Goal: Task Accomplishment & Management: Use online tool/utility

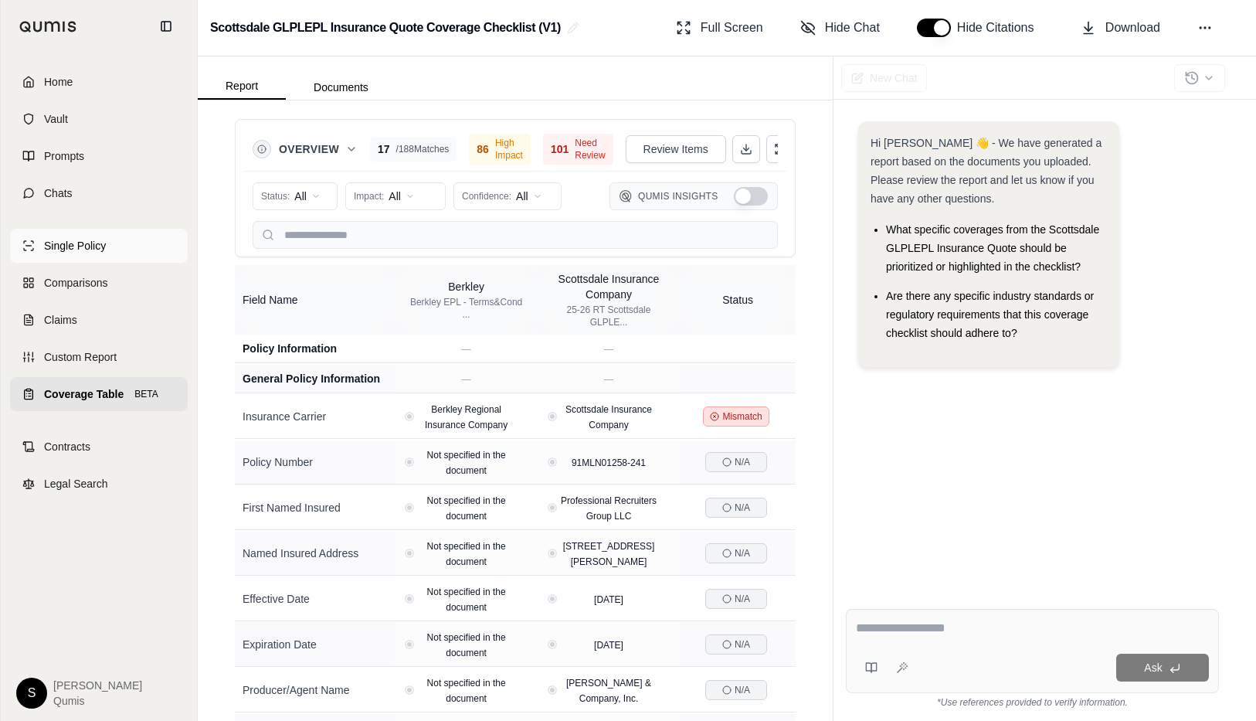
click at [84, 233] on link "Single Policy" at bounding box center [99, 246] width 178 height 34
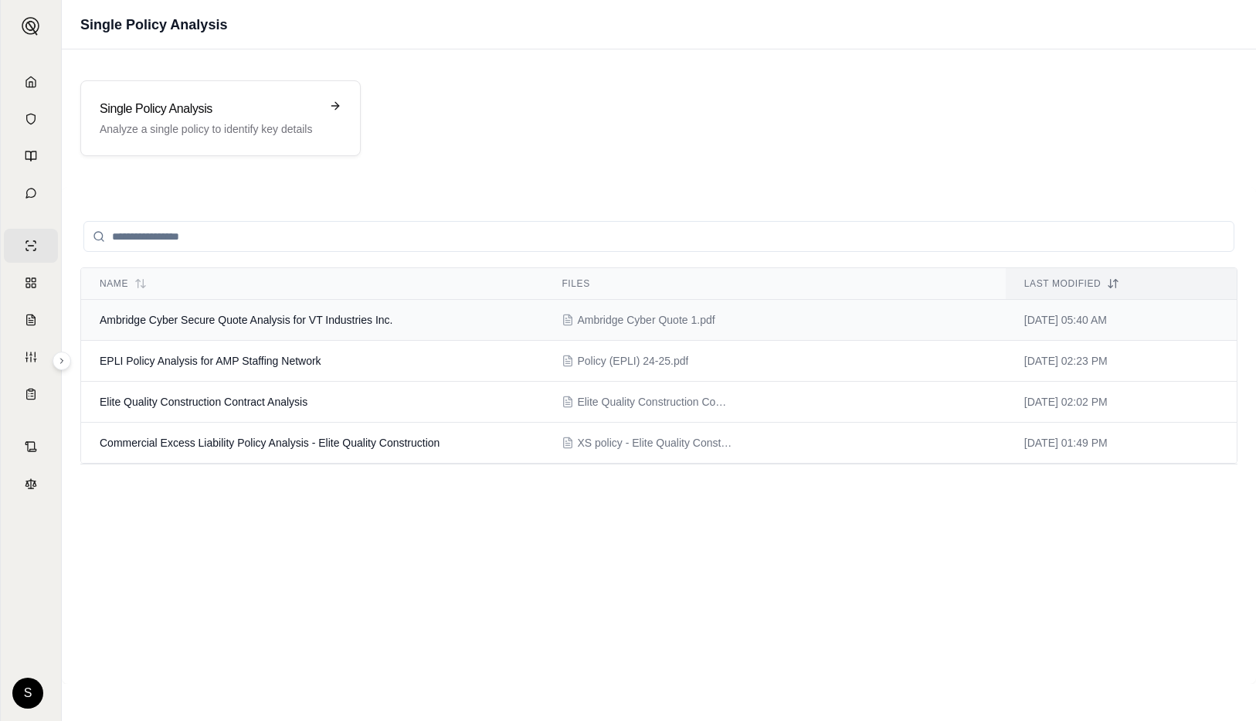
click at [450, 326] on td "Ambridge Cyber Secure Quote Analysis for VT Industries Inc." at bounding box center [312, 320] width 462 height 41
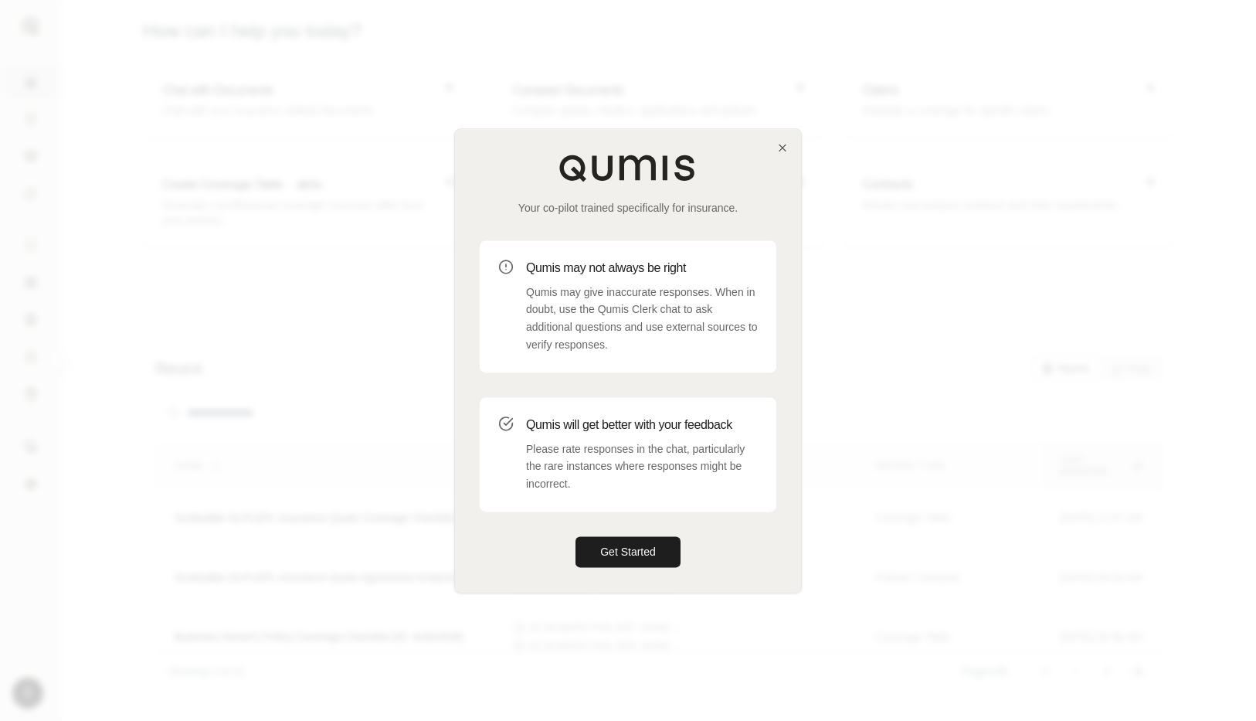
click at [790, 145] on div "Your co-pilot trained specifically for insurance. Qumis may not always be right…" at bounding box center [628, 360] width 346 height 463
click at [772, 148] on div "Your co-pilot trained specifically for insurance. Qumis may not always be right…" at bounding box center [628, 360] width 346 height 463
click at [783, 148] on icon "button" at bounding box center [783, 147] width 6 height 6
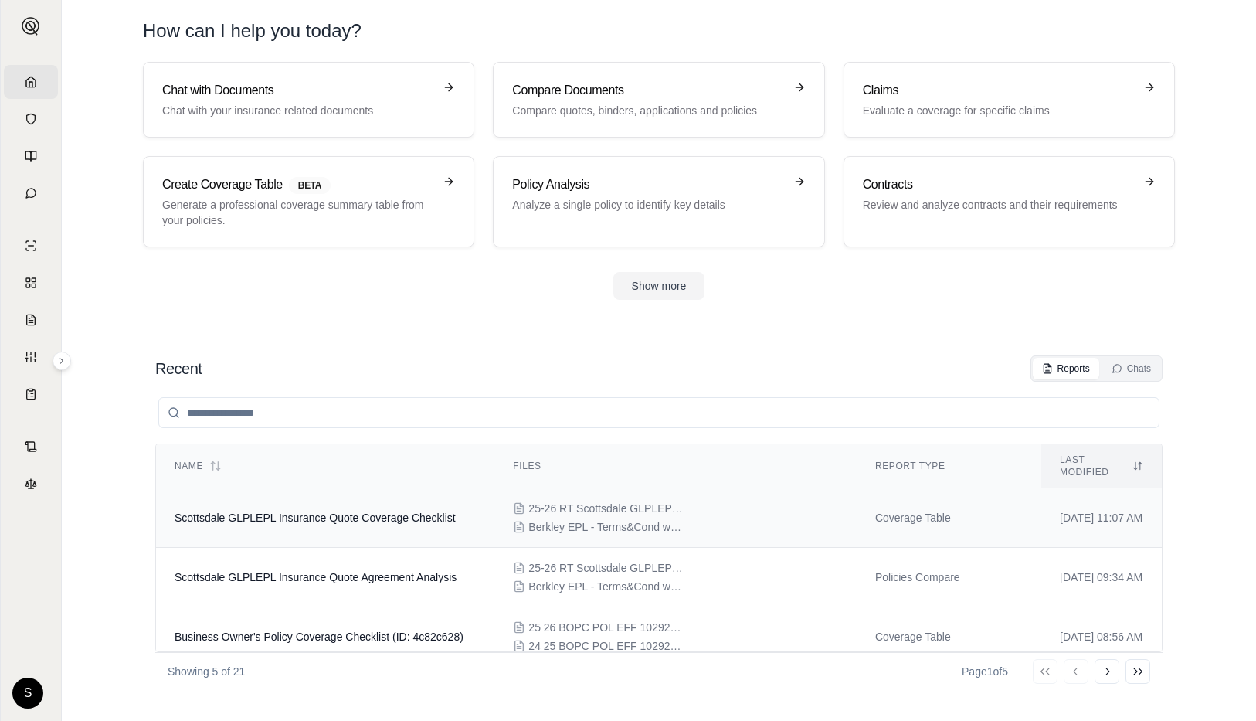
click at [336, 495] on td "Scottsdale GLPLEPL Insurance Quote Coverage Checklist" at bounding box center [325, 517] width 338 height 59
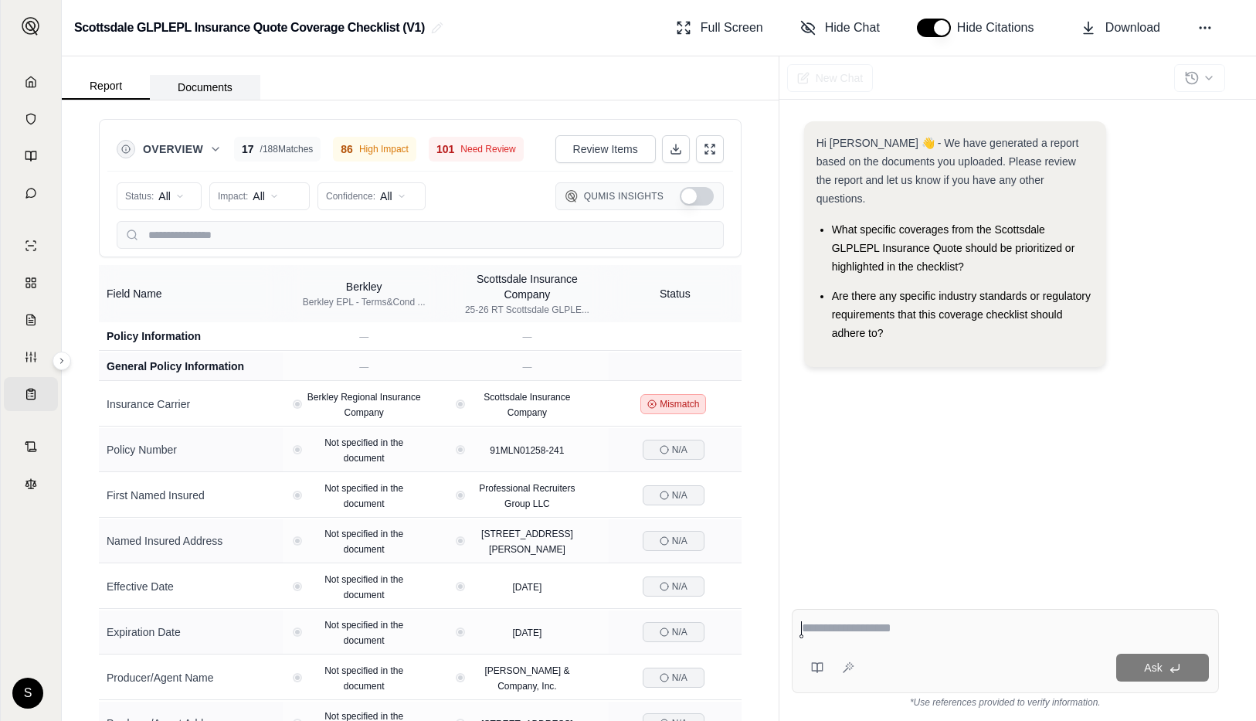
click at [208, 93] on button "Documents" at bounding box center [205, 87] width 110 height 25
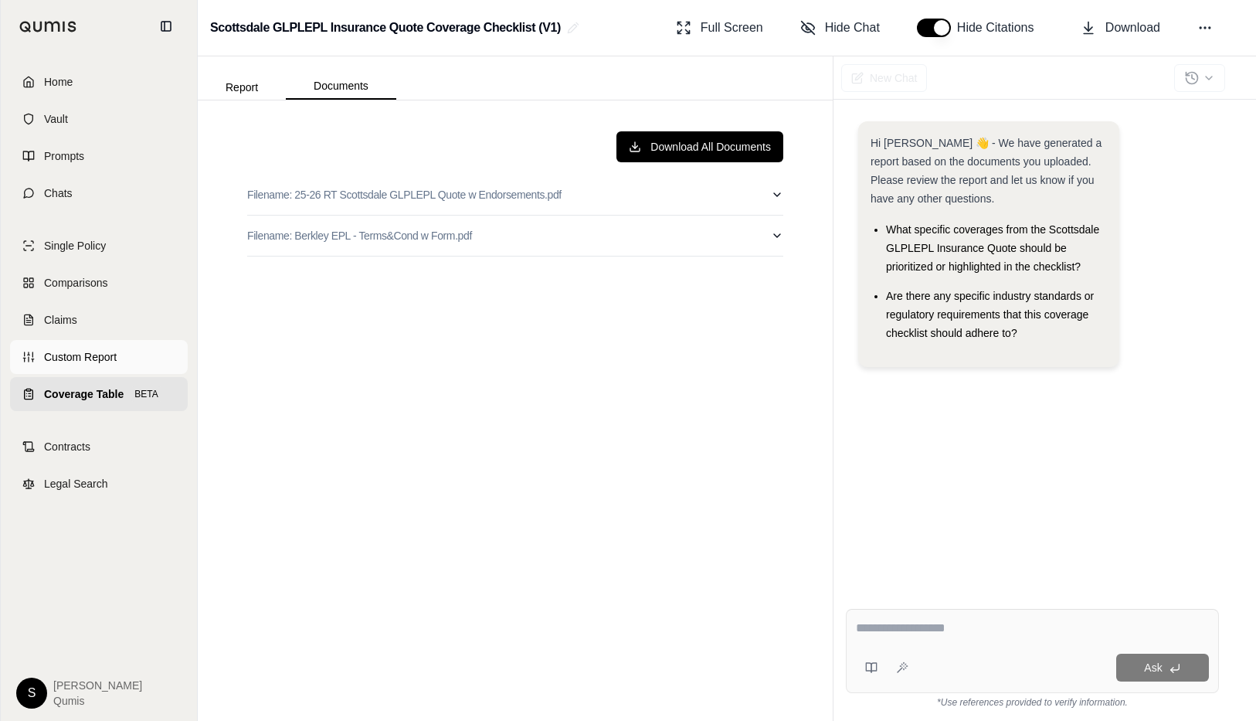
click at [25, 369] on link "Custom Report" at bounding box center [99, 357] width 178 height 34
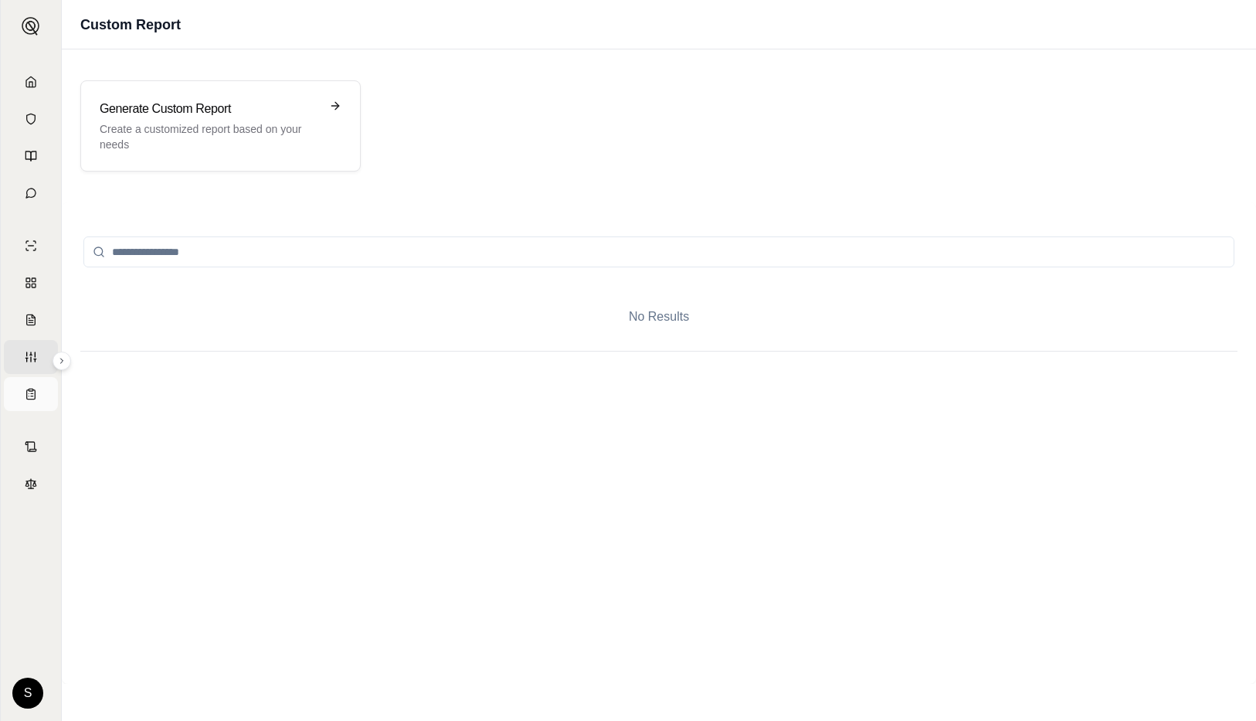
click at [25, 397] on link "Coverage Table BETA" at bounding box center [31, 394] width 54 height 34
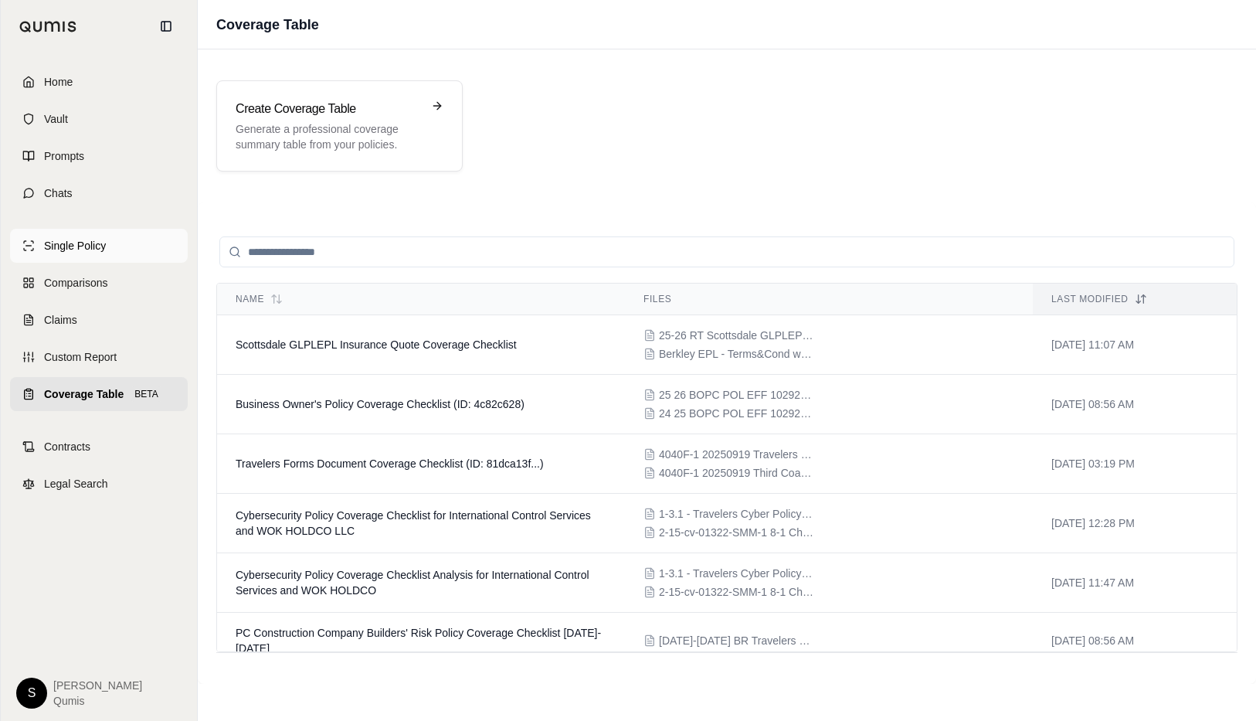
click at [75, 236] on link "Single Policy" at bounding box center [99, 246] width 178 height 34
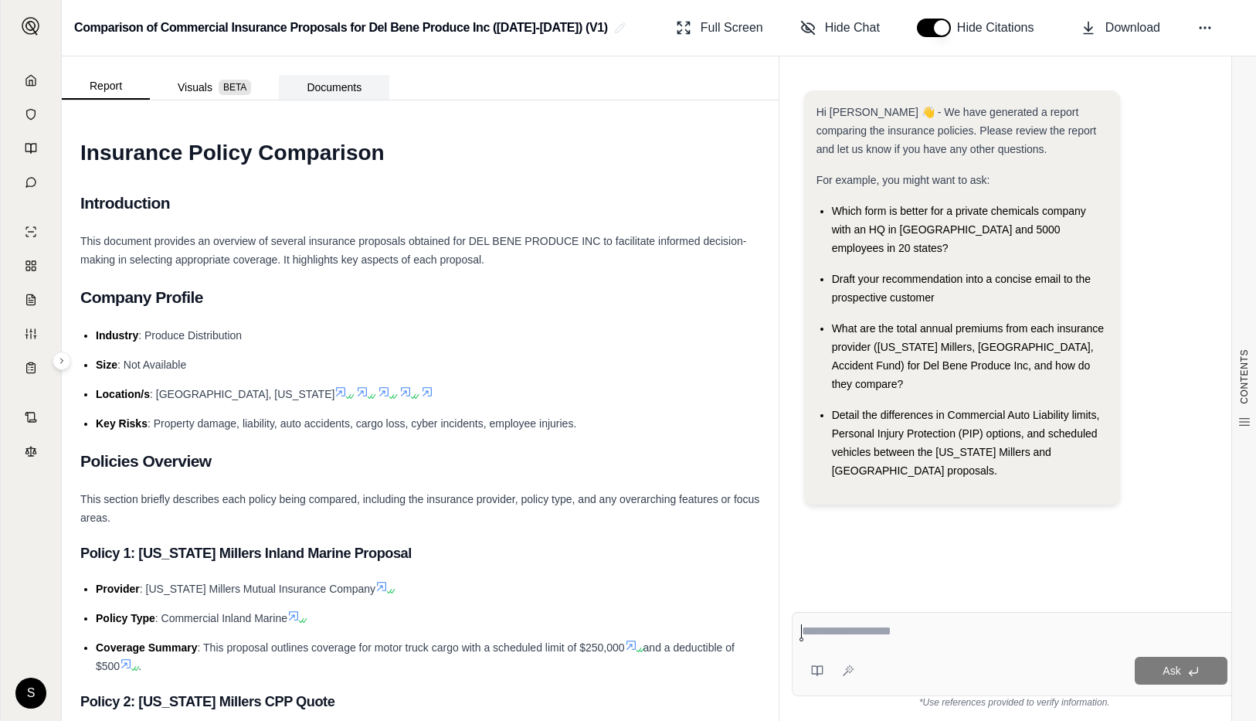
click at [343, 83] on button "Documents" at bounding box center [334, 87] width 110 height 25
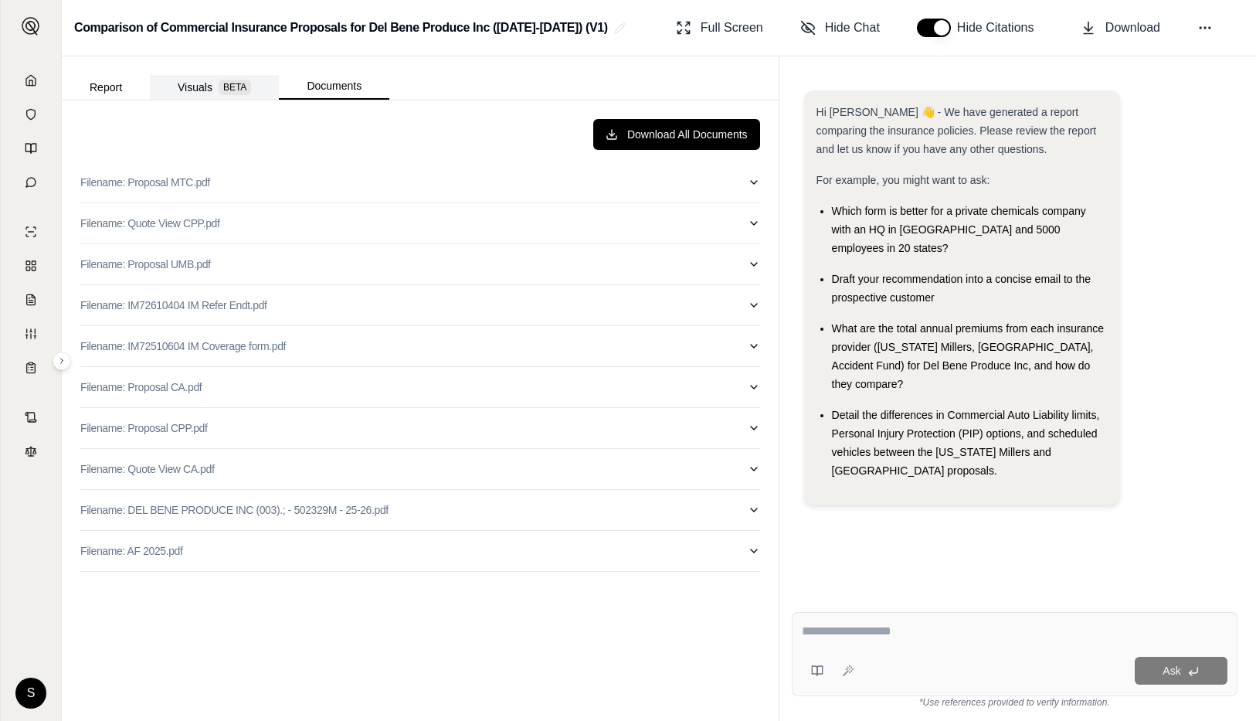
click at [193, 94] on button "Visuals BETA" at bounding box center [214, 87] width 129 height 25
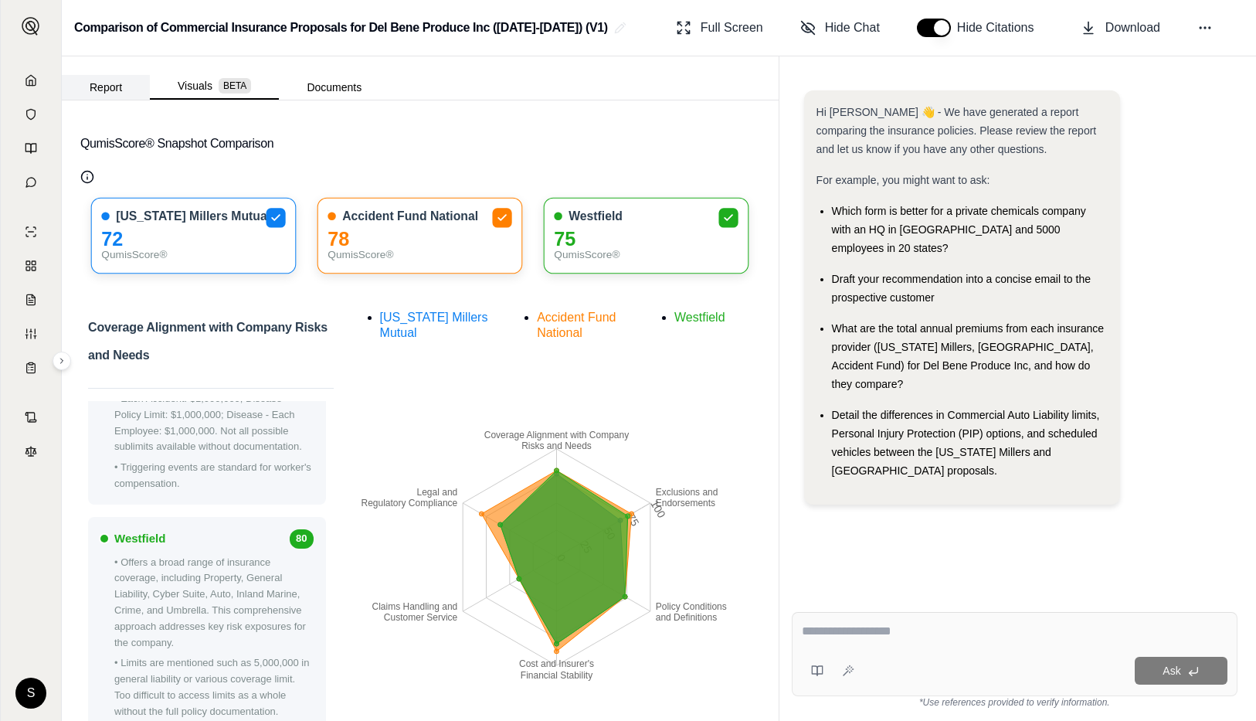
click at [100, 89] on button "Report" at bounding box center [106, 87] width 88 height 25
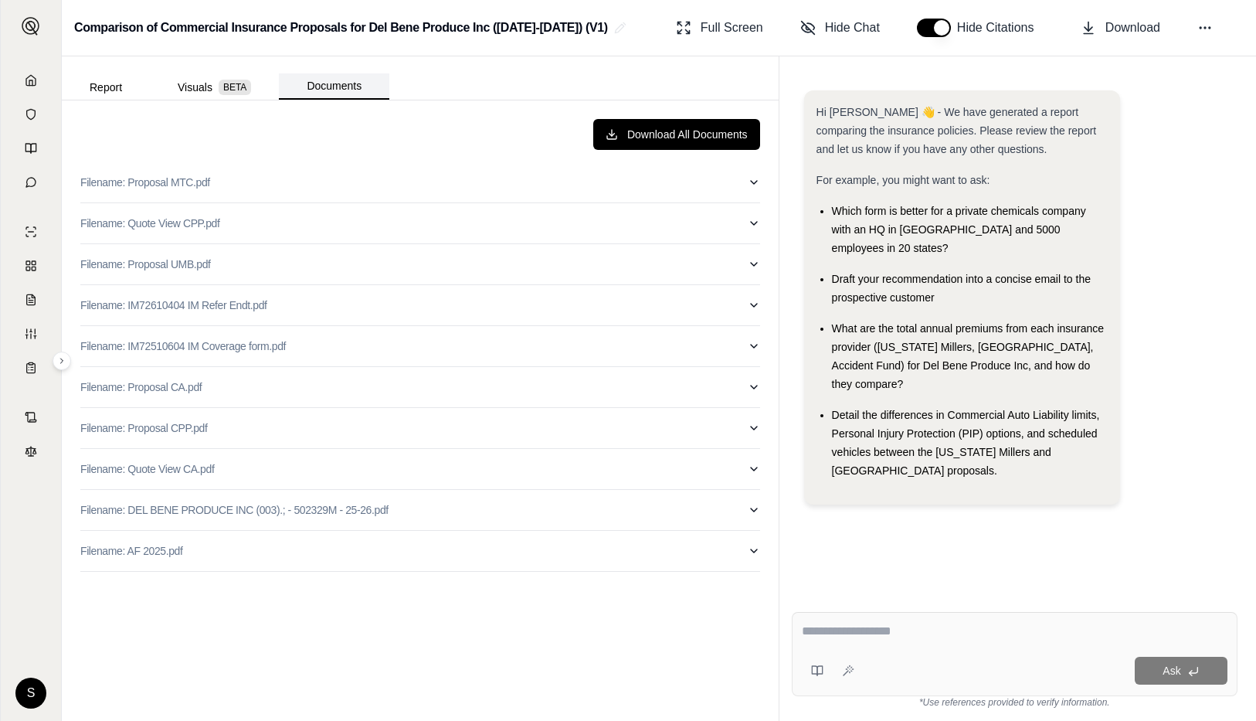
click at [332, 99] on button "Documents" at bounding box center [334, 86] width 110 height 26
click at [316, 178] on button "Filename: Proposal MTC.pdf" at bounding box center [420, 182] width 680 height 40
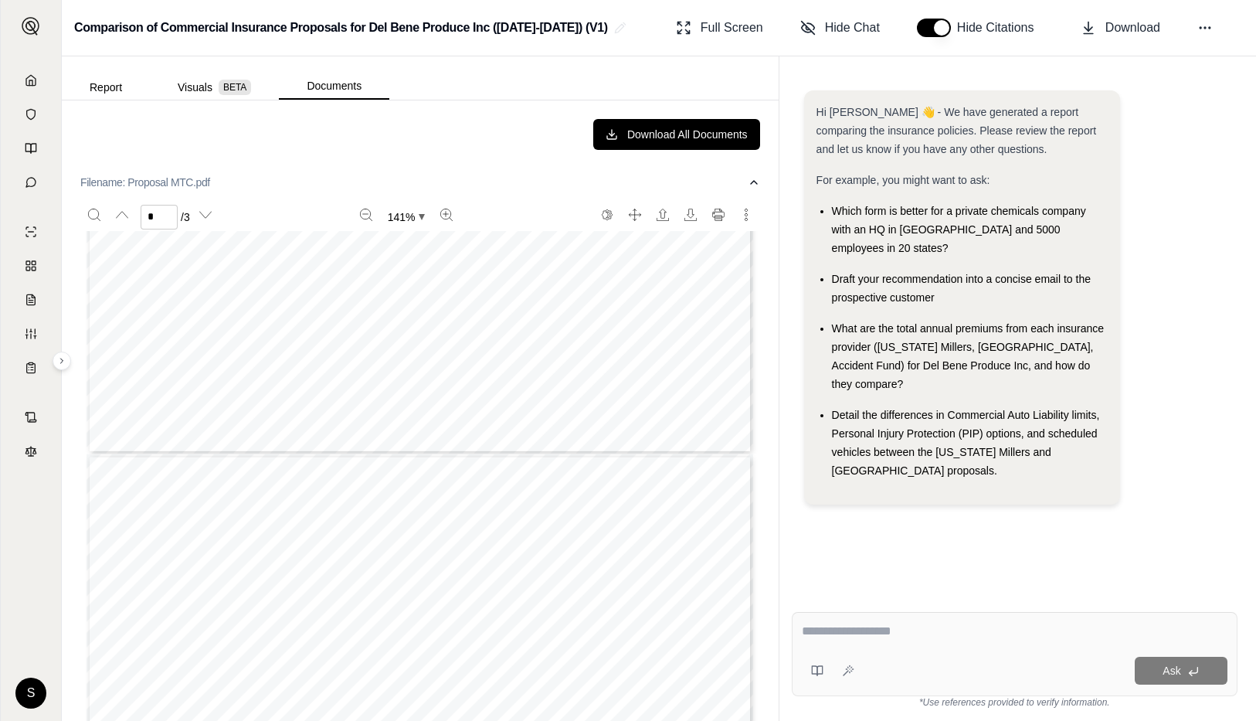
type input "*"
click at [273, 202] on div "141 %" at bounding box center [406, 216] width 374 height 29
click at [753, 178] on icon "button" at bounding box center [754, 182] width 12 height 12
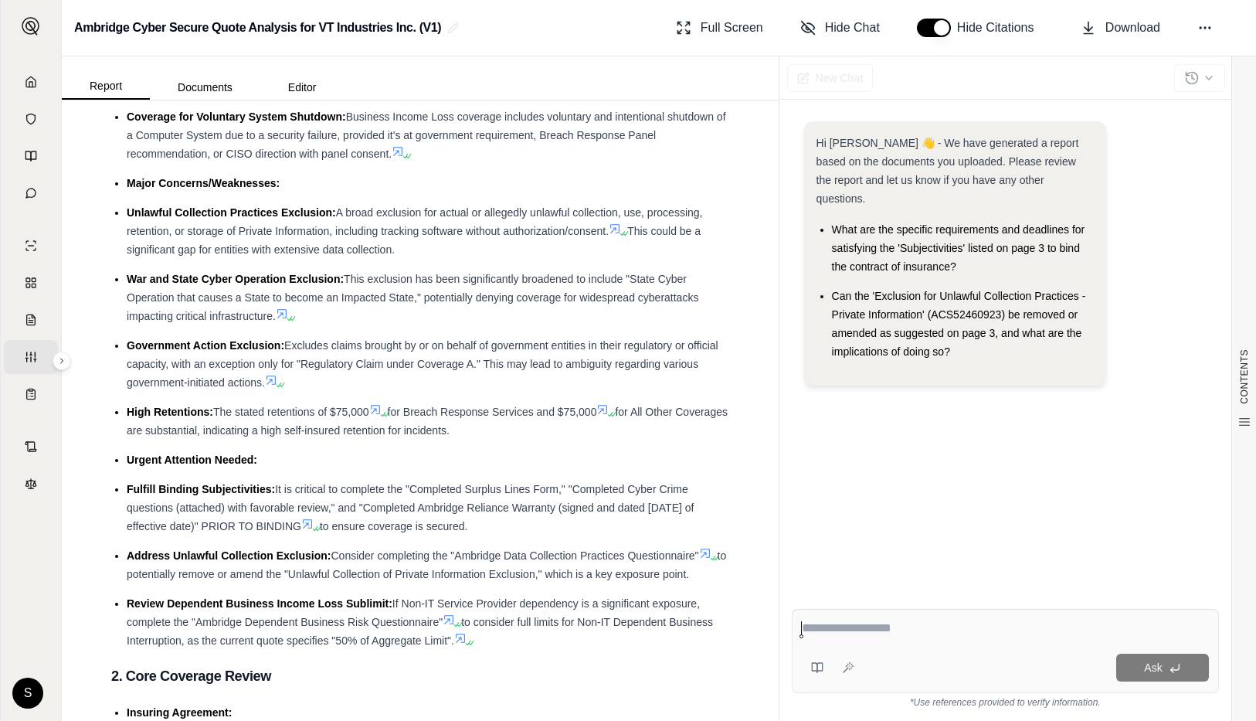
scroll to position [883, 0]
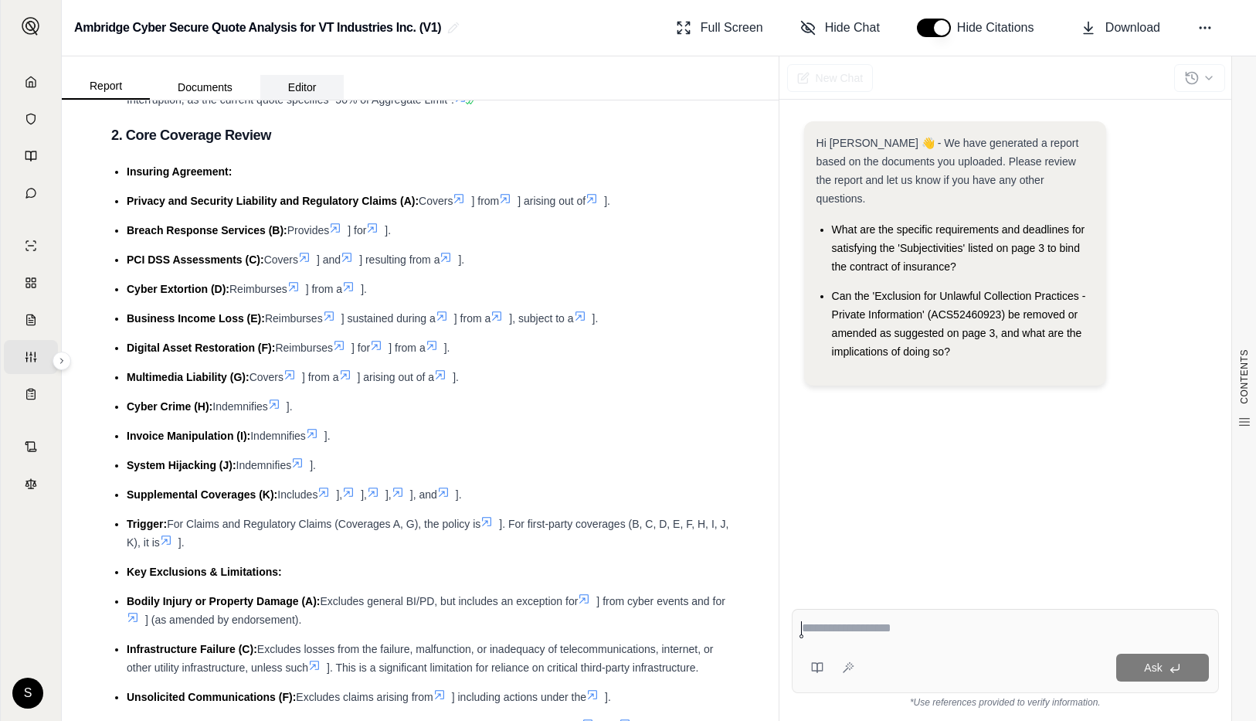
click at [267, 87] on button "Editor" at bounding box center [302, 87] width 84 height 25
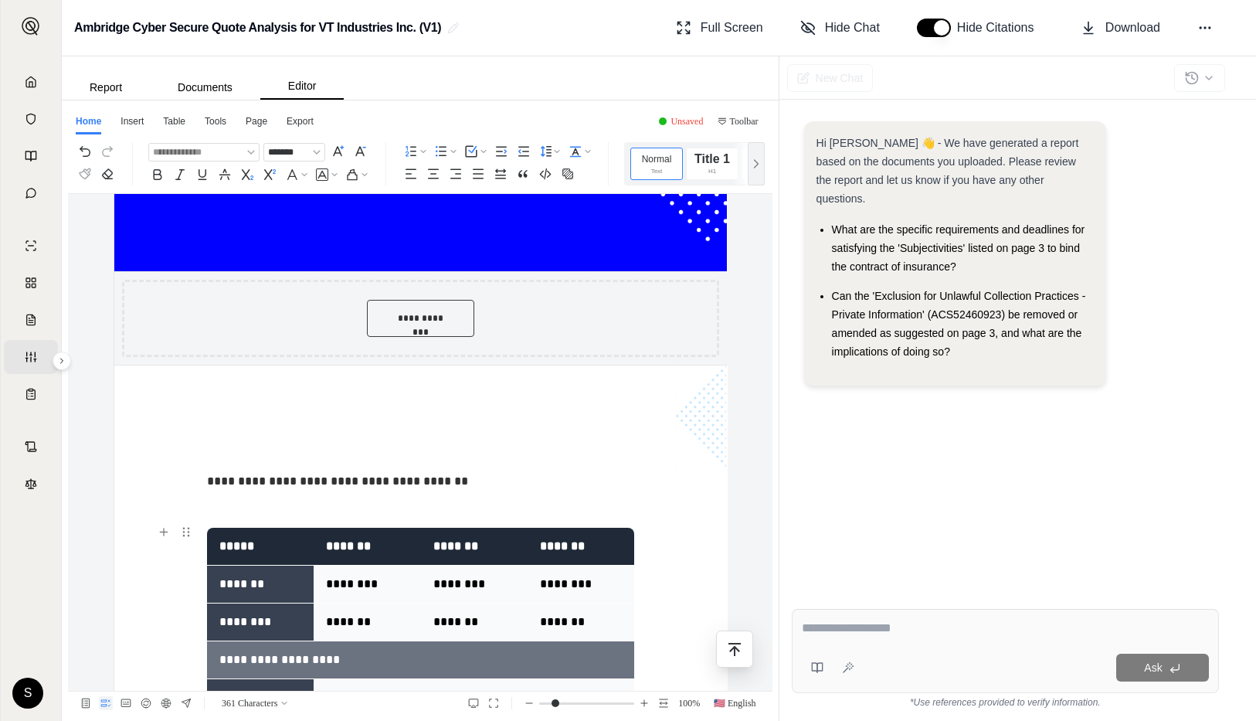
scroll to position [893, 0]
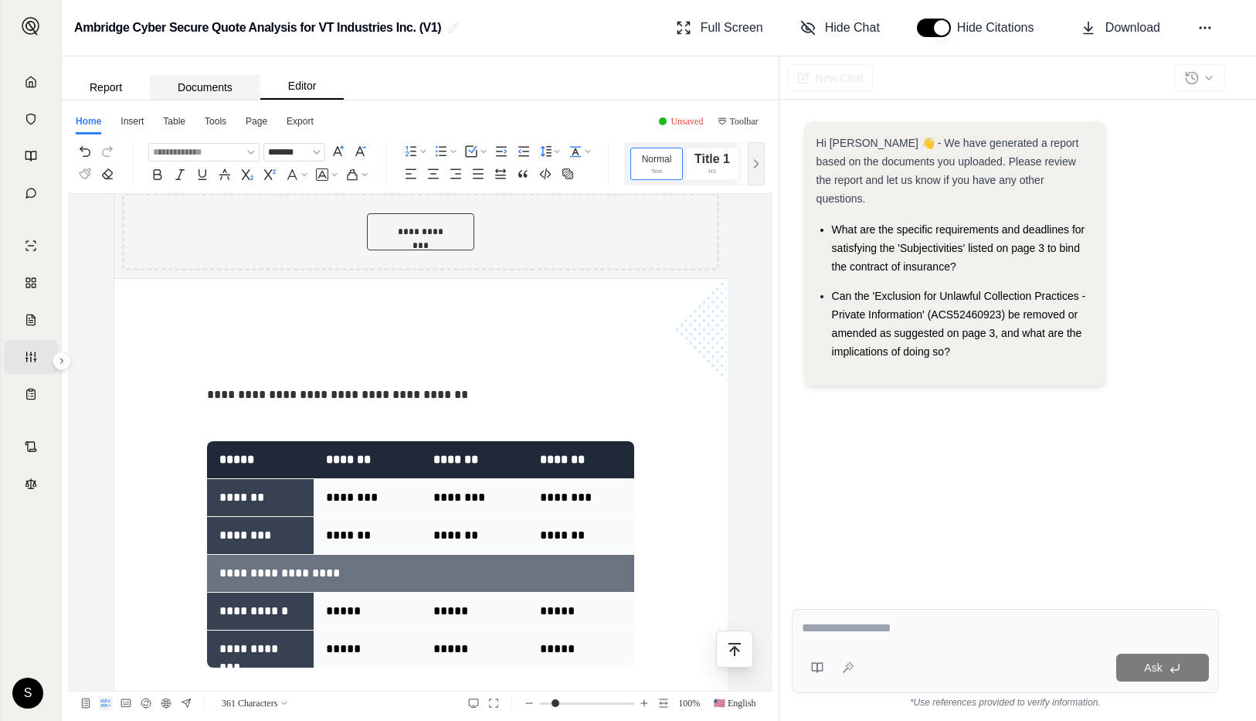
click at [216, 90] on button "Documents" at bounding box center [205, 87] width 110 height 25
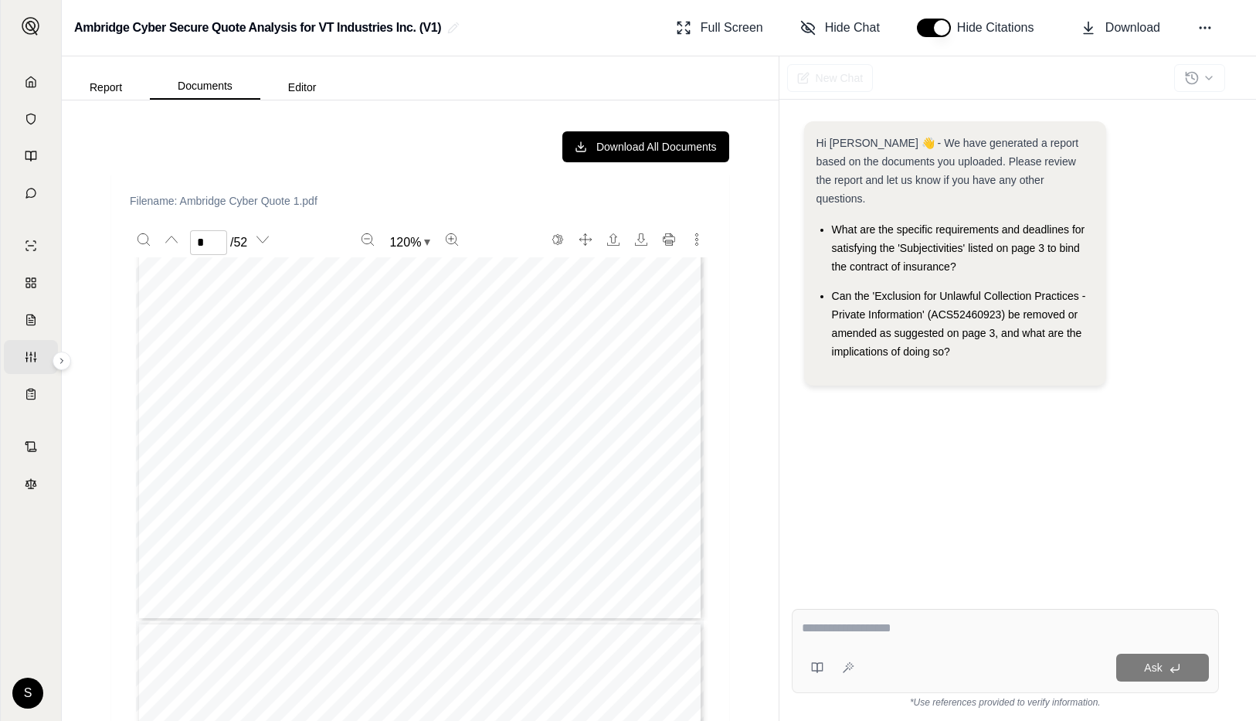
scroll to position [2130, 0]
type input "*"
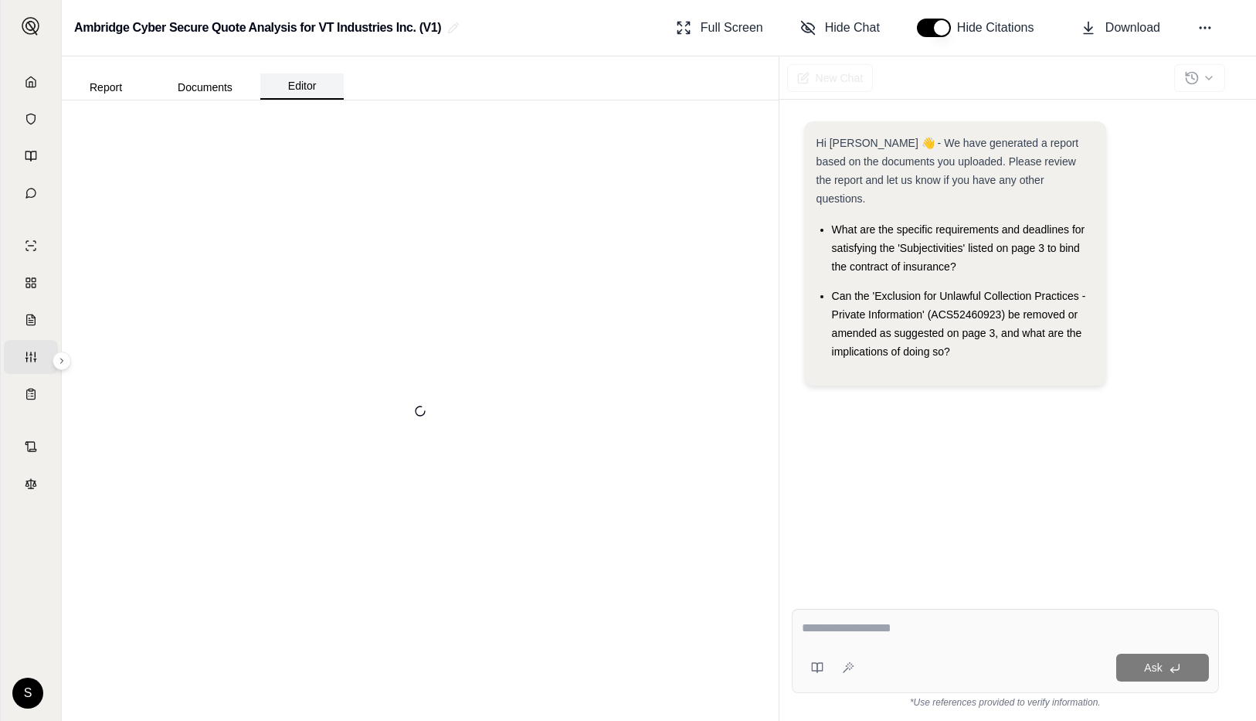
click at [295, 96] on button "Editor" at bounding box center [302, 86] width 84 height 26
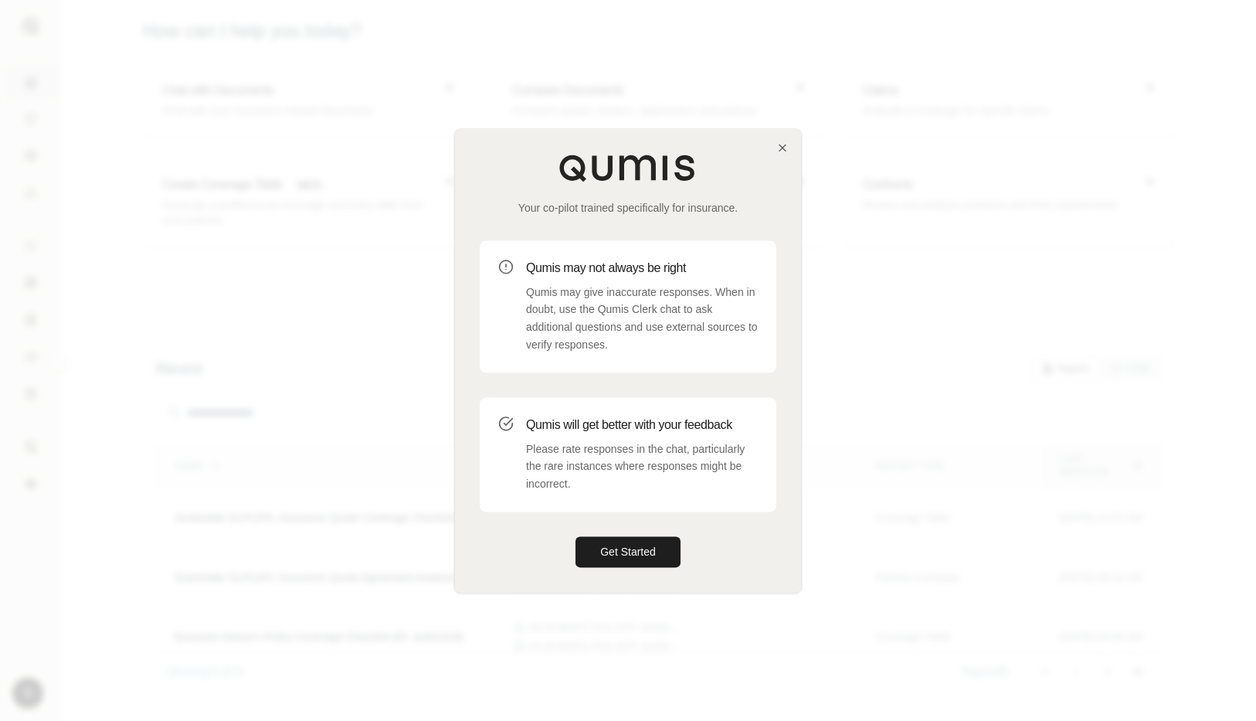
click at [792, 145] on div "Your co-pilot trained specifically for insurance. Qumis may not always be right…" at bounding box center [628, 360] width 346 height 463
click at [774, 146] on div "Your co-pilot trained specifically for insurance. Qumis may not always be right…" at bounding box center [628, 360] width 346 height 463
click at [785, 146] on icon "button" at bounding box center [782, 147] width 12 height 12
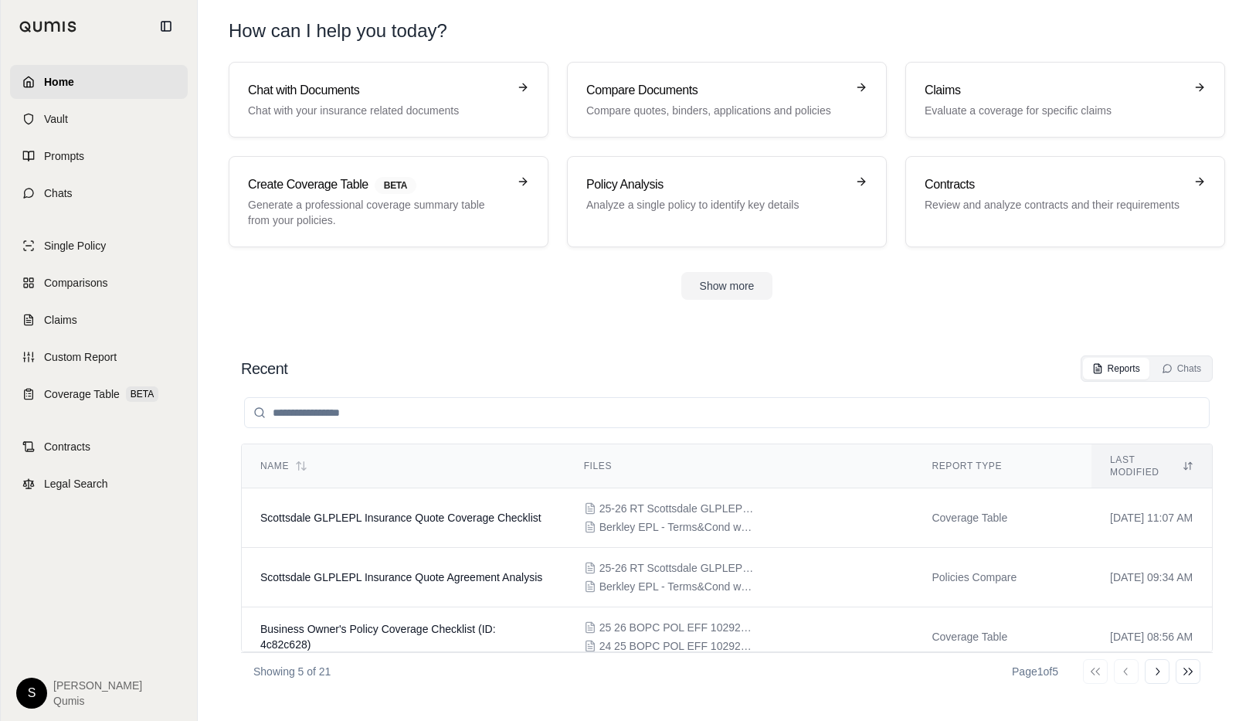
click at [29, 681] on html "Home Vault Prompts Chats Single Policy Comparisons Claims Custom Report Coverag…" at bounding box center [628, 360] width 1256 height 721
click at [48, 608] on link "Settings" at bounding box center [67, 601] width 127 height 25
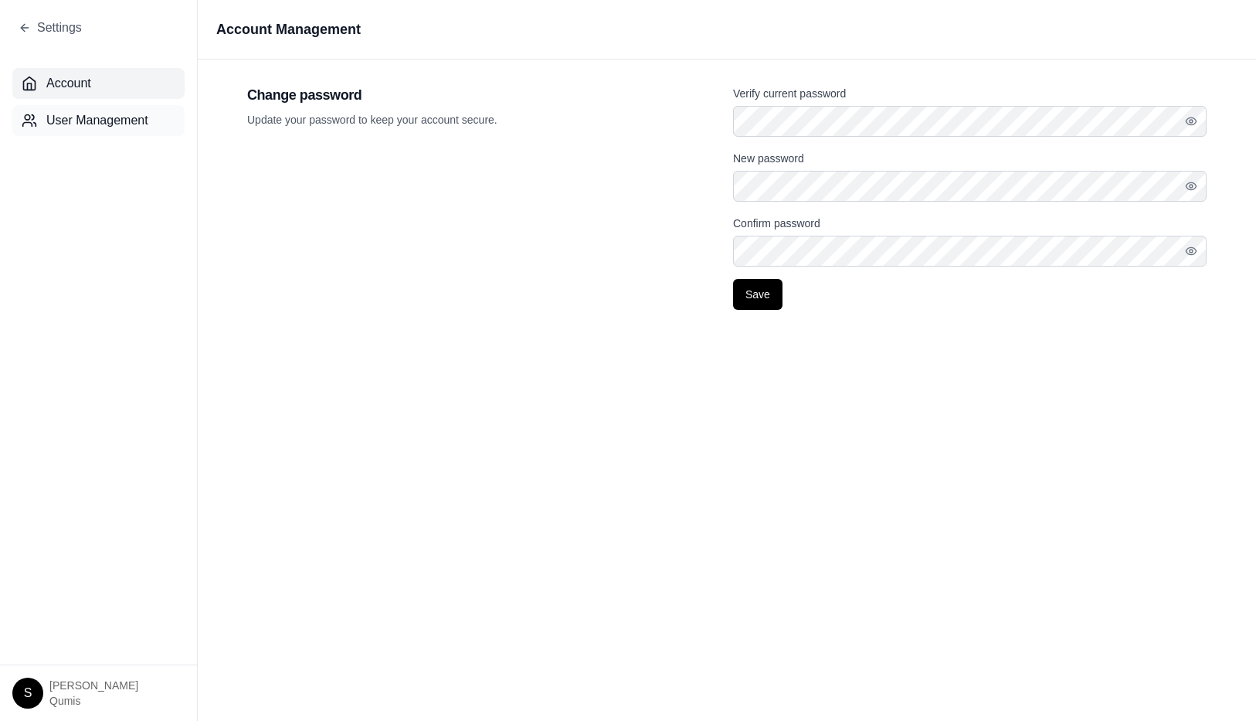
click at [66, 121] on span "User Management" at bounding box center [97, 120] width 102 height 19
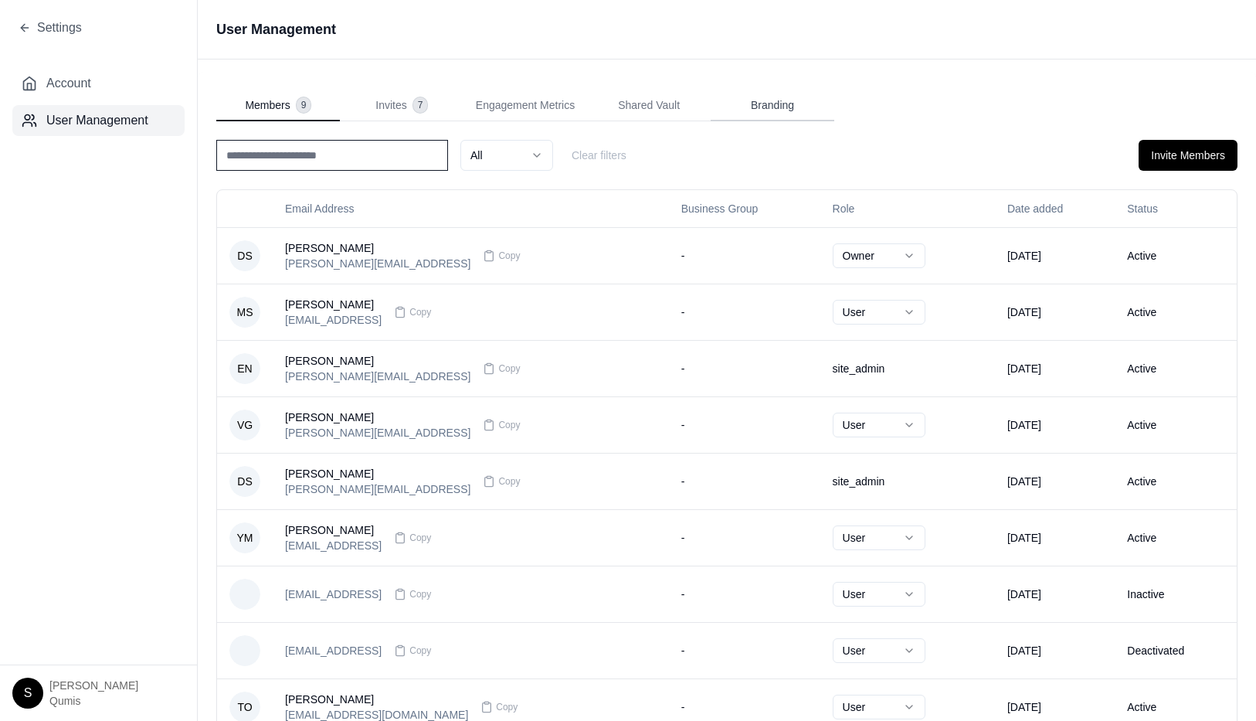
click at [797, 109] on button "Branding" at bounding box center [773, 105] width 124 height 31
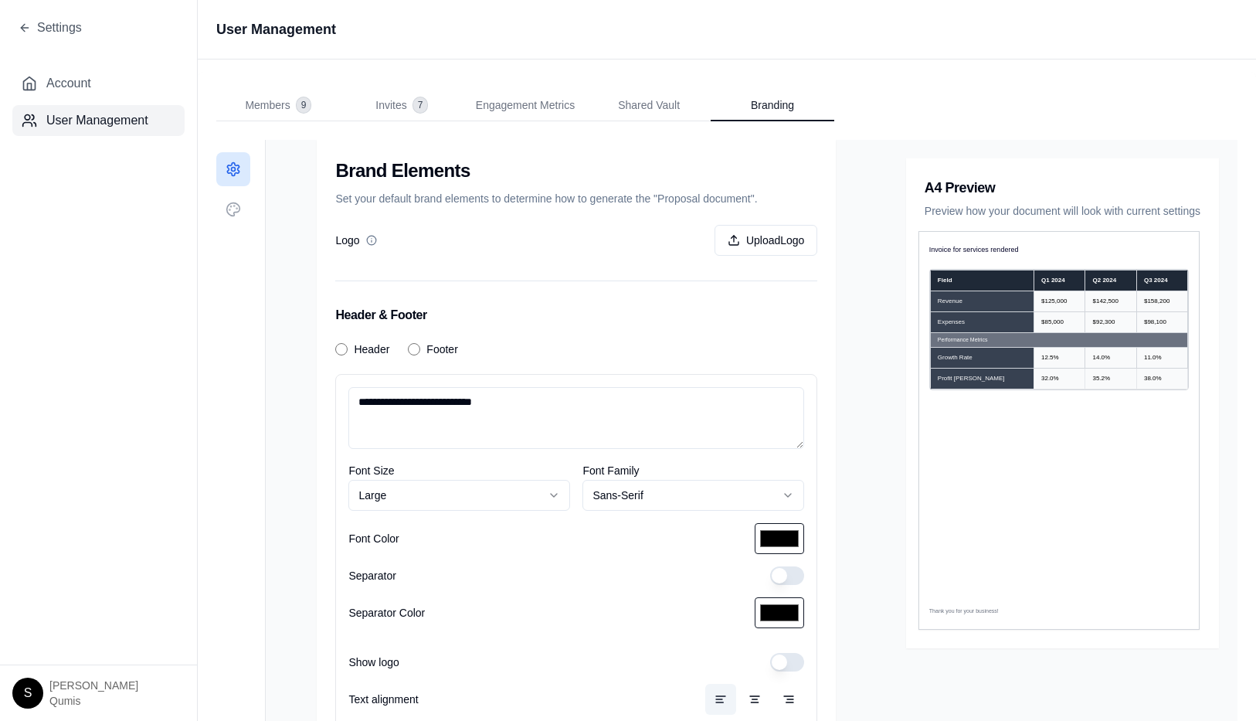
click at [971, 192] on h3 "A4 Preview" at bounding box center [1063, 188] width 276 height 22
click at [56, 27] on span "Settings" at bounding box center [59, 28] width 45 height 19
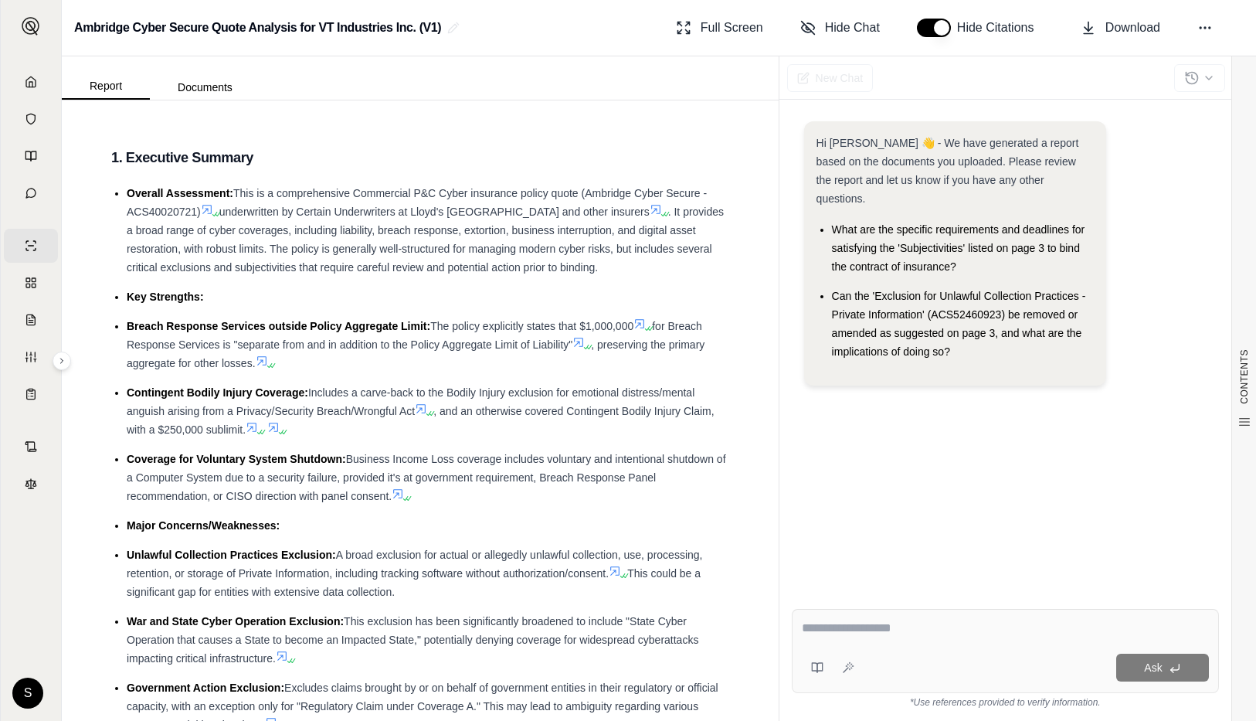
click at [404, 153] on h3 "1. Executive Summary" at bounding box center [420, 158] width 618 height 28
click at [872, 397] on div "Hi Dan 👋 - We have generated a report based on the documents you uploaded. Plea…" at bounding box center [1005, 346] width 427 height 475
click at [302, 92] on button "Editor" at bounding box center [302, 87] width 84 height 25
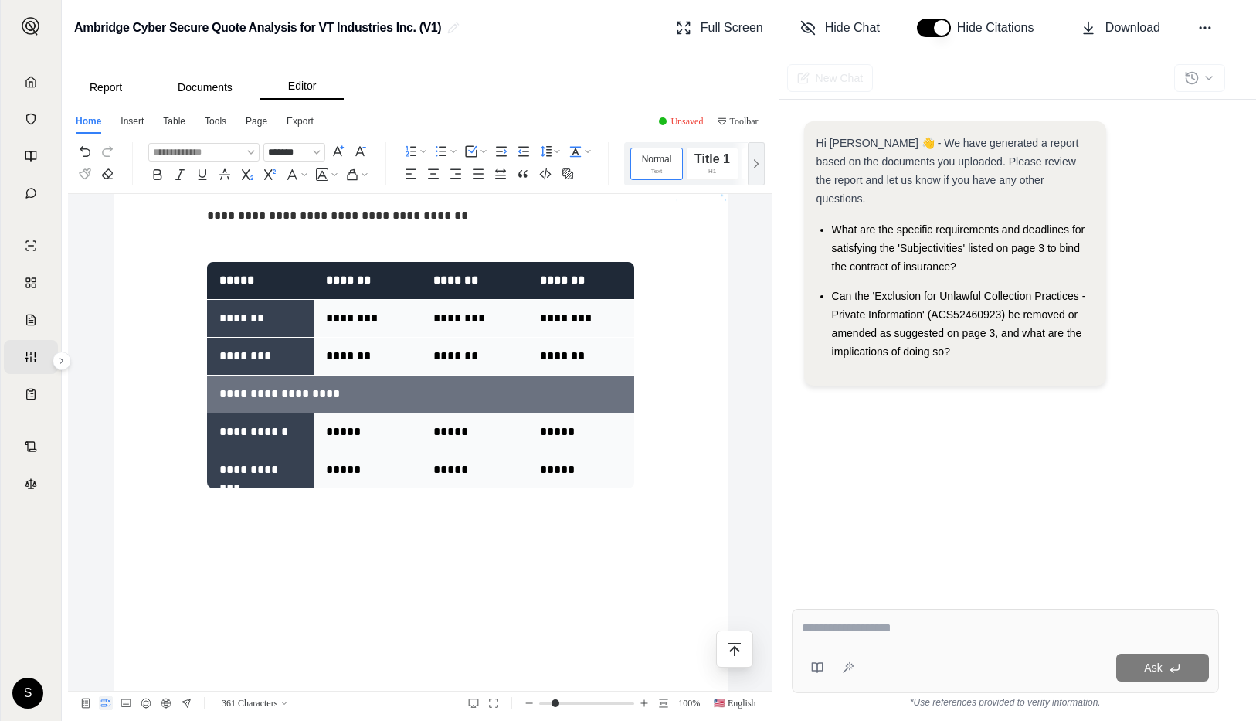
scroll to position [1189, 0]
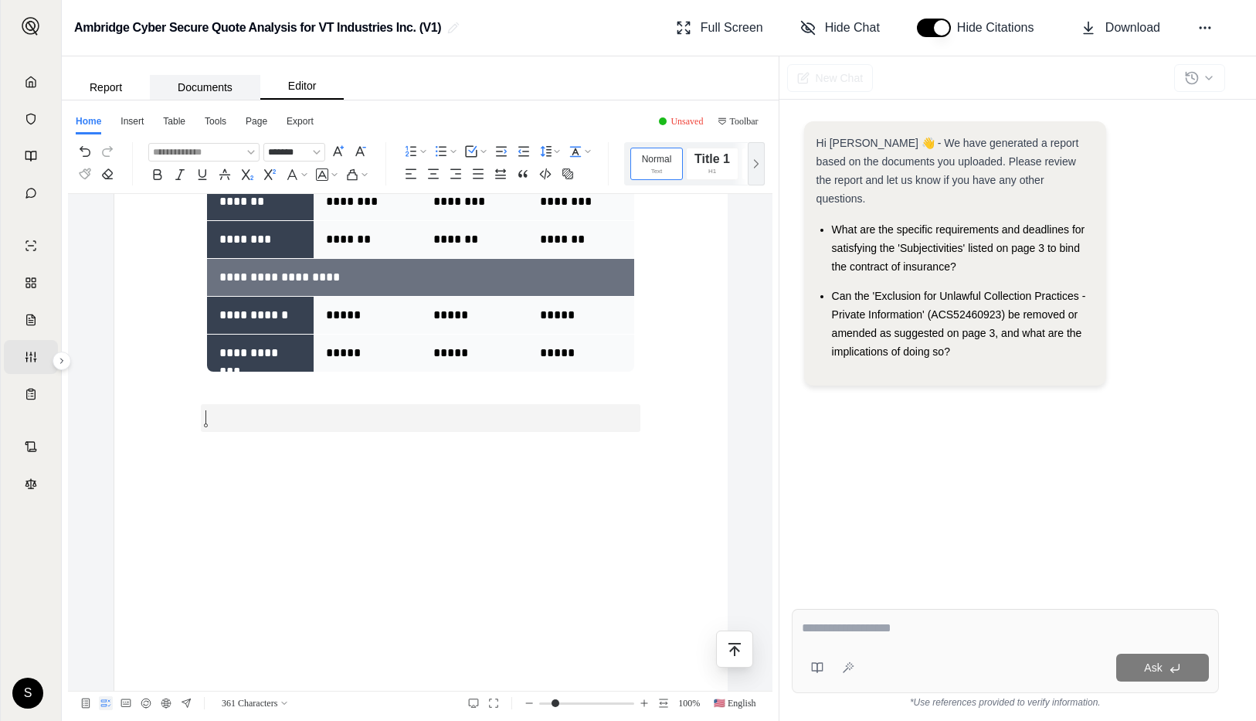
click at [189, 82] on button "Documents" at bounding box center [205, 87] width 110 height 25
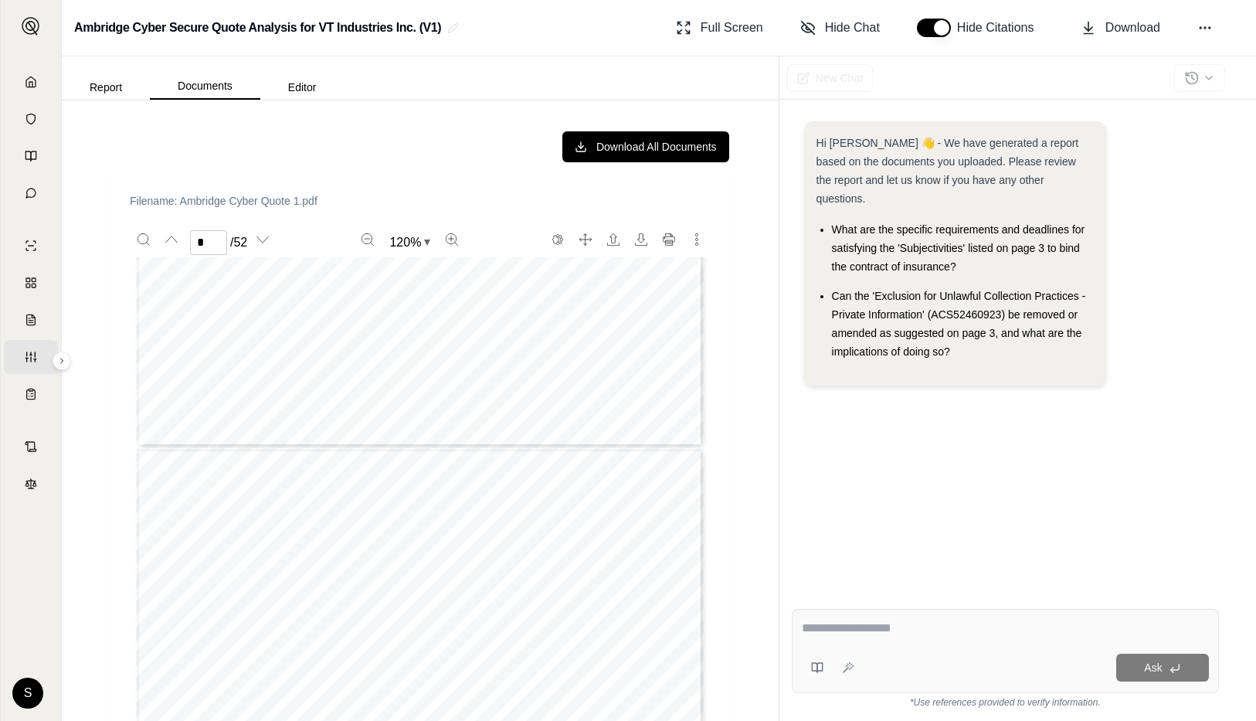
type input "*"
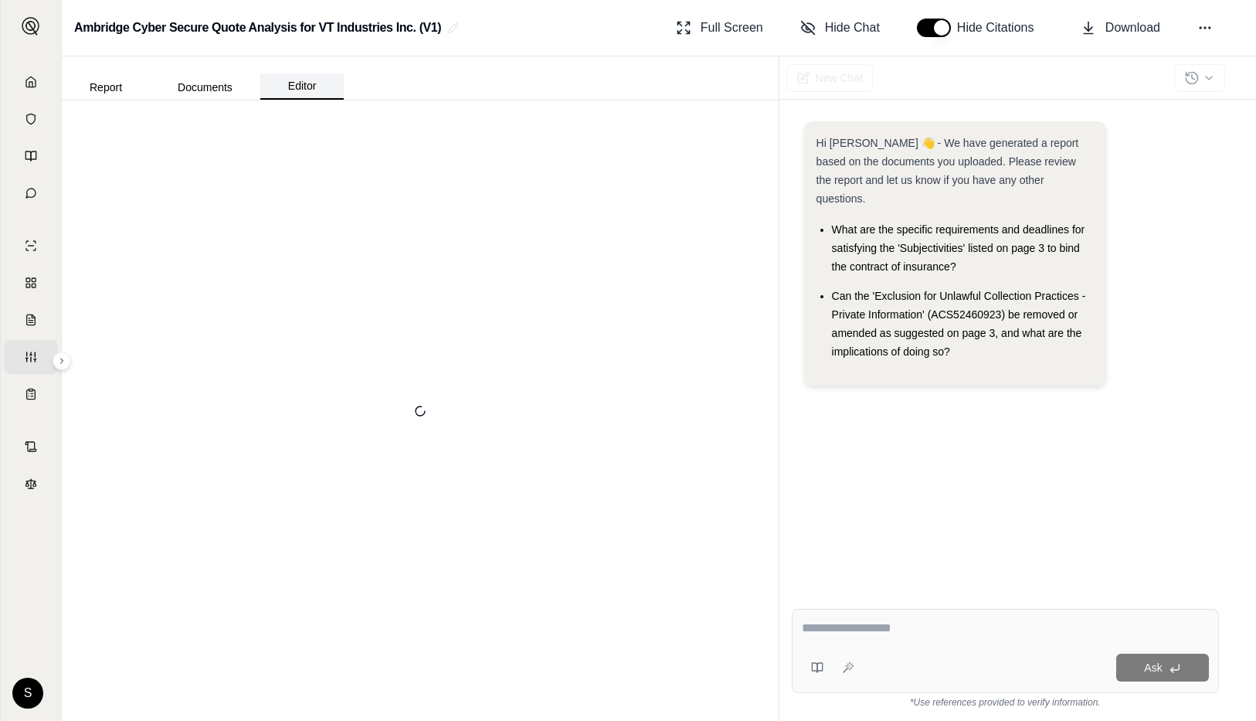
click at [295, 91] on button "Editor" at bounding box center [302, 86] width 84 height 26
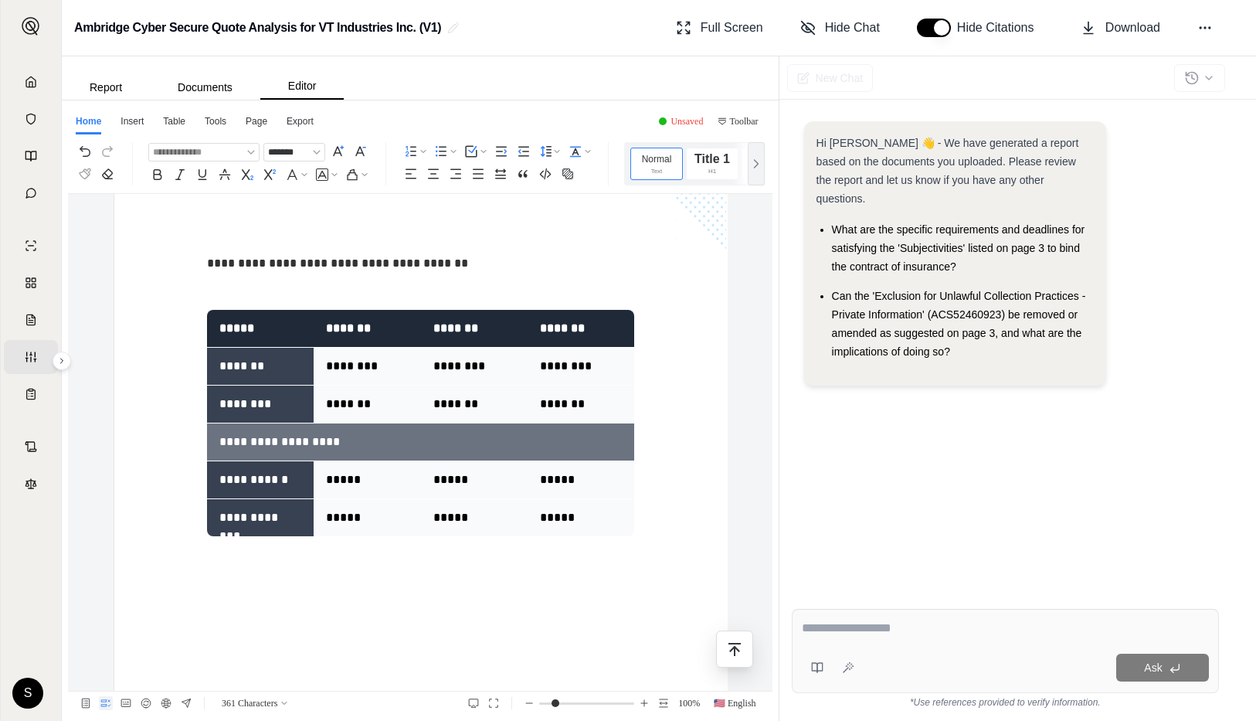
scroll to position [1355, 0]
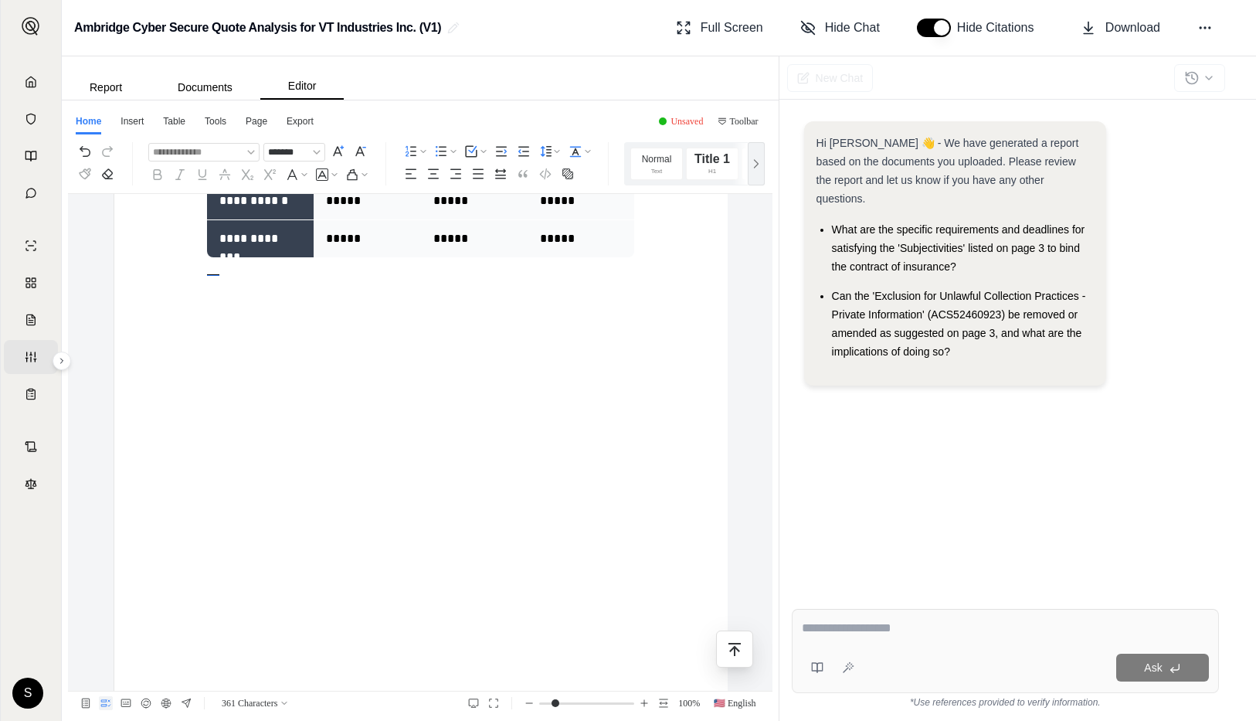
scroll to position [1310, 0]
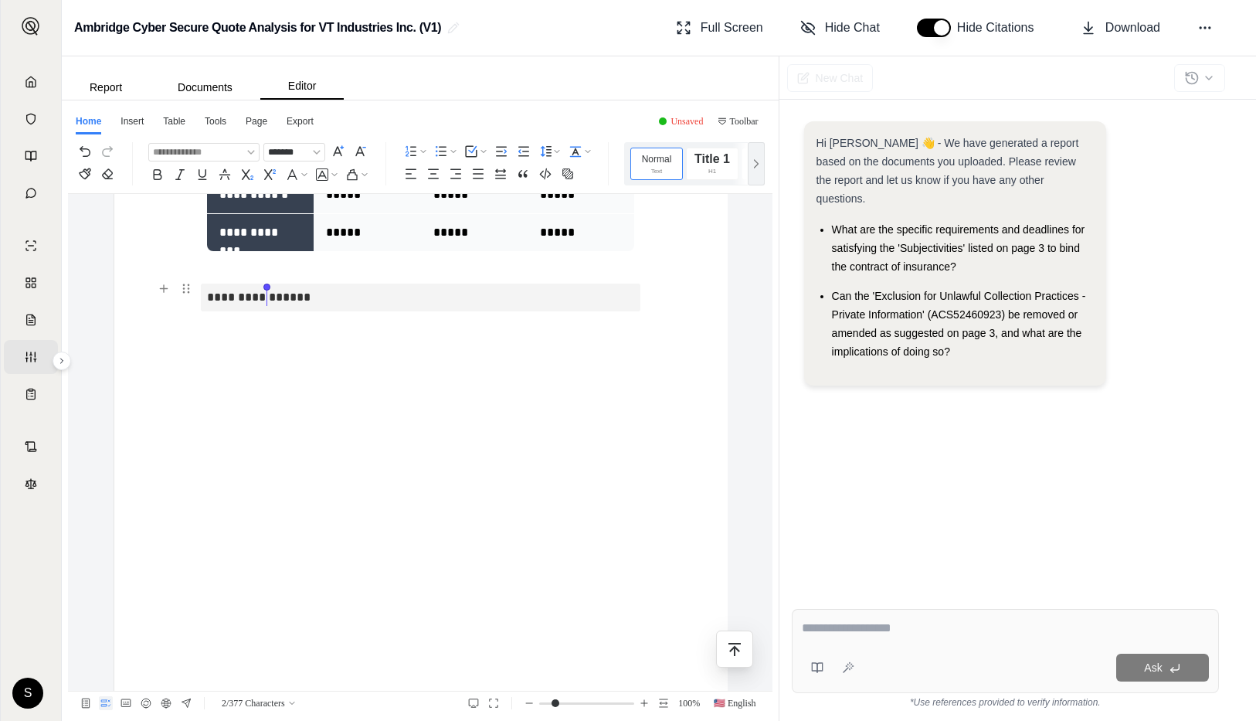
drag, startPoint x: 284, startPoint y: 294, endPoint x: 197, endPoint y: 294, distance: 86.5
click at [260, 328] on div "AI Assistant Increase Font Size Decrease Font Size Bold Italic Underline Strike…" at bounding box center [257, 328] width 369 height 32
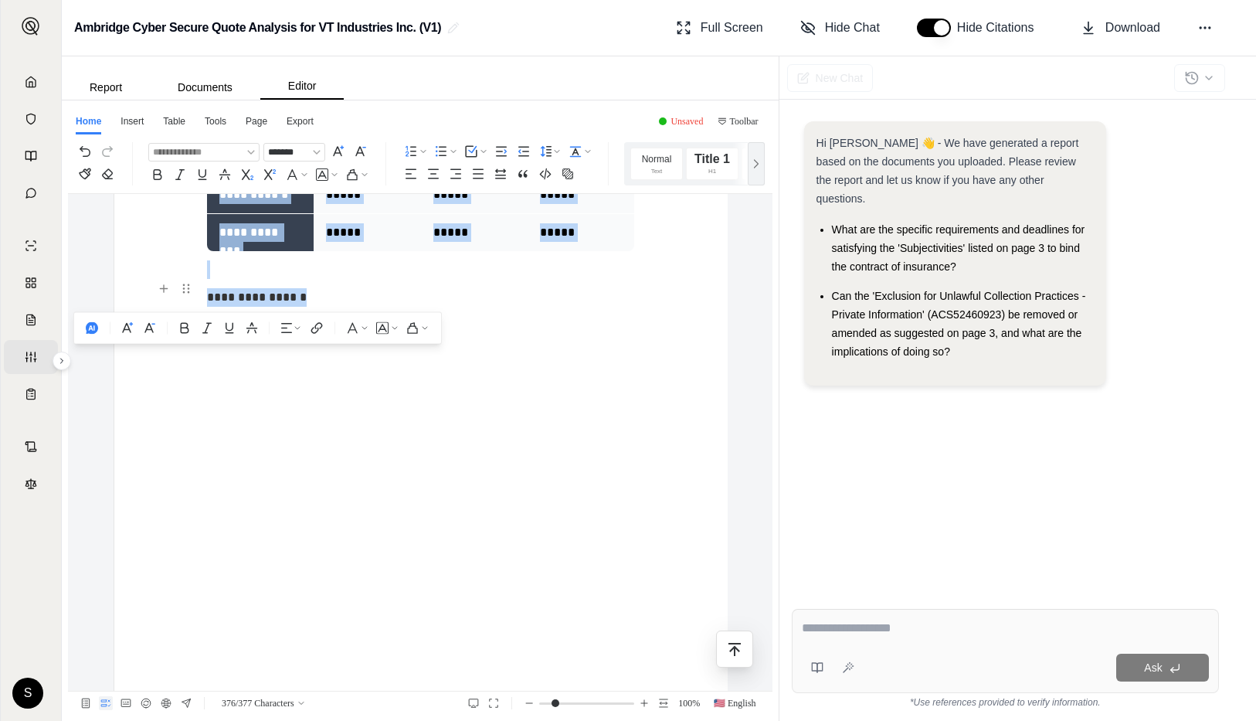
click at [291, 294] on p "**********" at bounding box center [420, 298] width 427 height 28
click at [289, 302] on p "**********" at bounding box center [420, 298] width 427 height 28
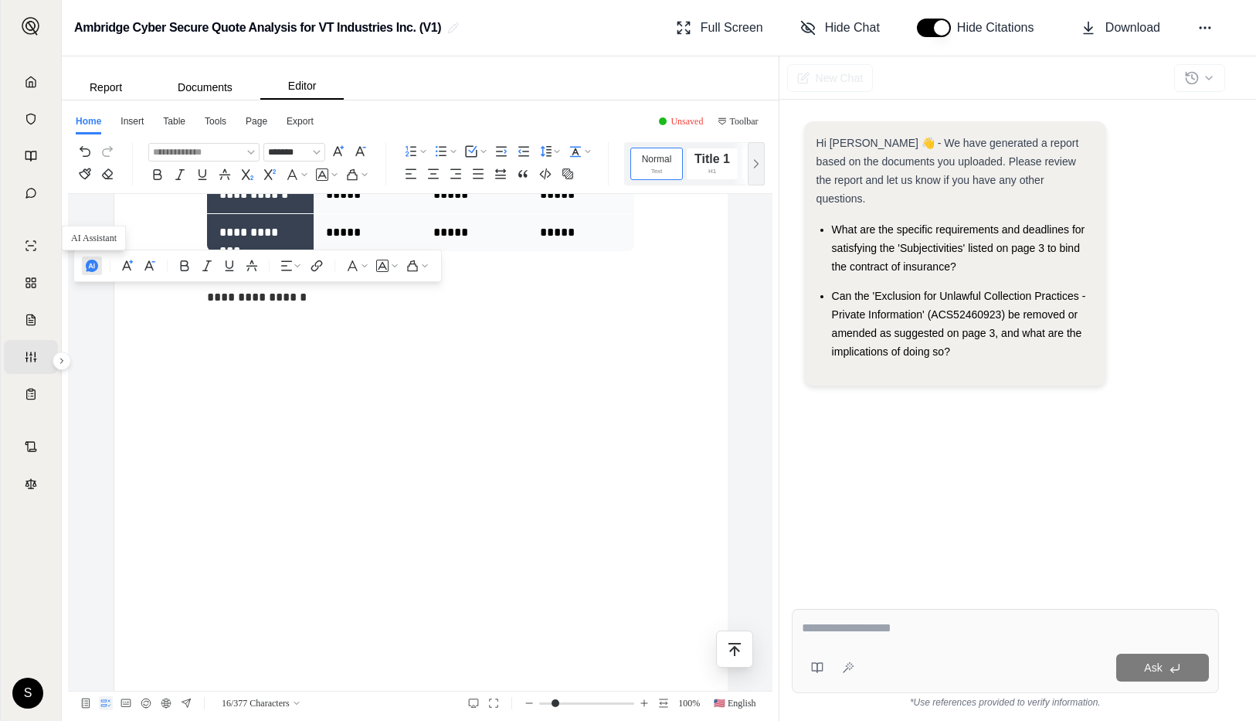
click at [90, 265] on icon "button" at bounding box center [92, 266] width 12 height 12
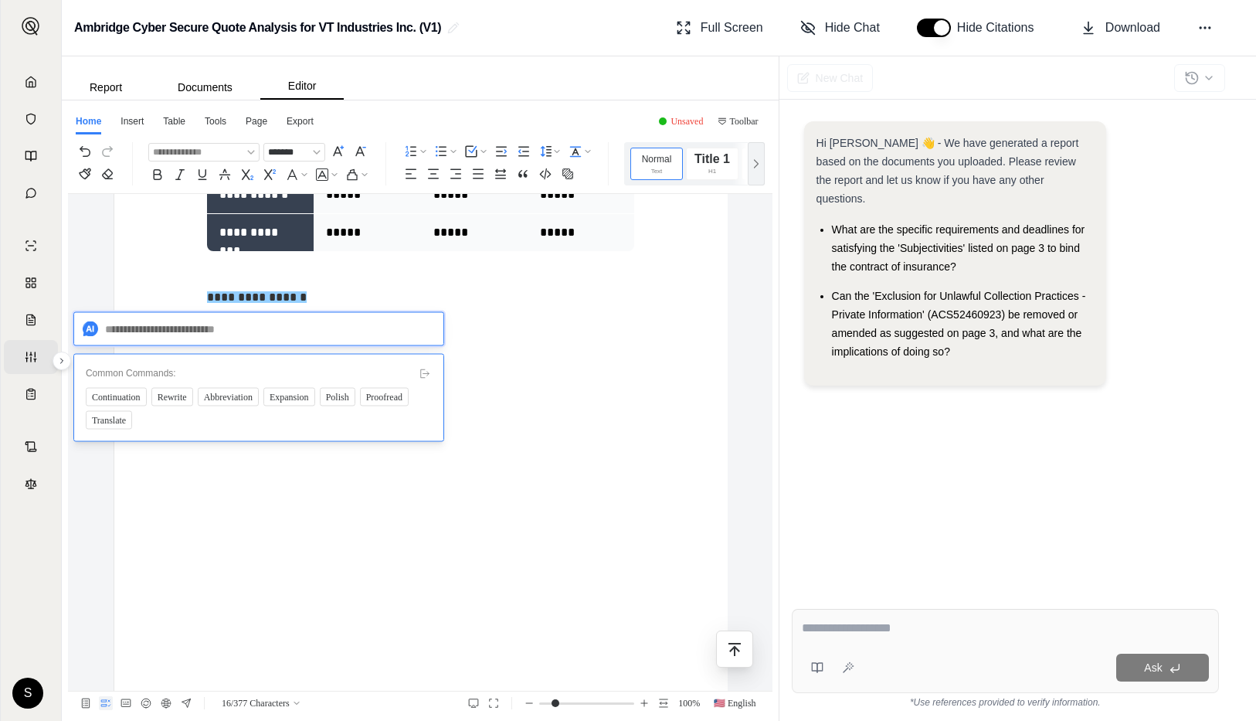
click at [202, 341] on textarea at bounding box center [258, 329] width 371 height 34
click at [572, 309] on p "**********" at bounding box center [420, 298] width 427 height 28
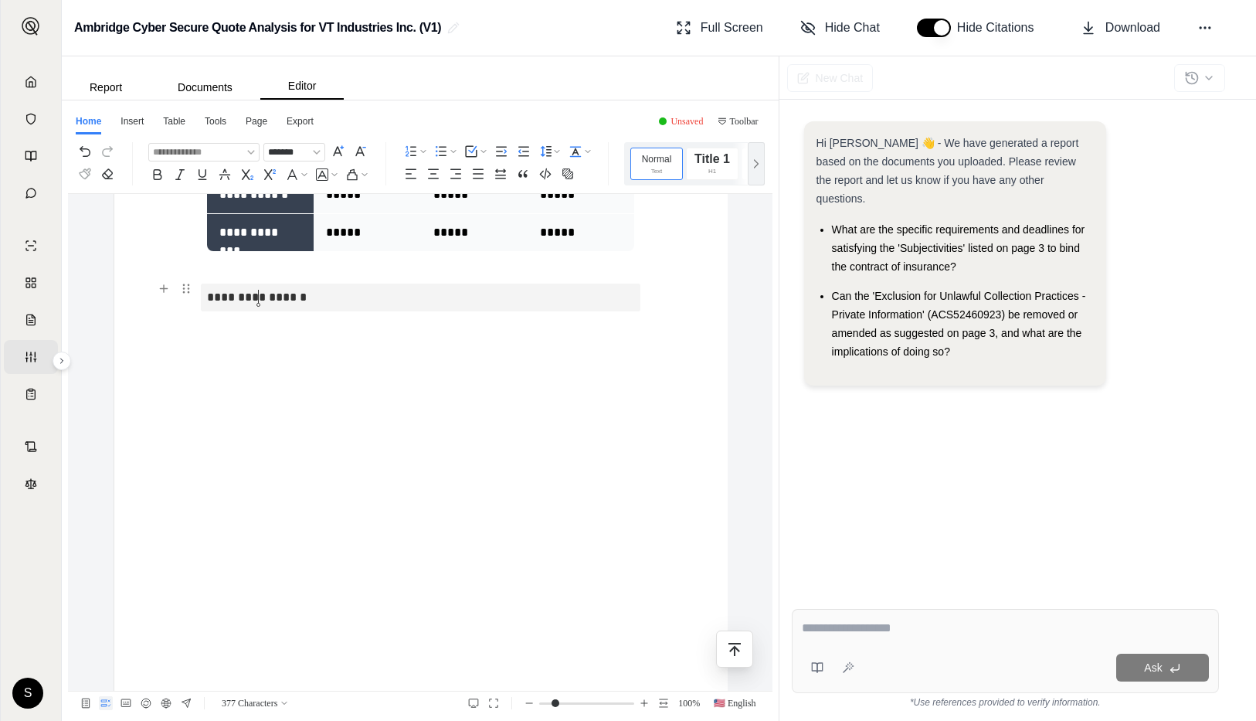
click at [256, 297] on p "**********" at bounding box center [420, 298] width 427 height 28
click at [0, 0] on lt-span "* ** ******" at bounding box center [0, 0] width 0 height 0
drag, startPoint x: 287, startPoint y: 296, endPoint x: 201, endPoint y: 296, distance: 85.8
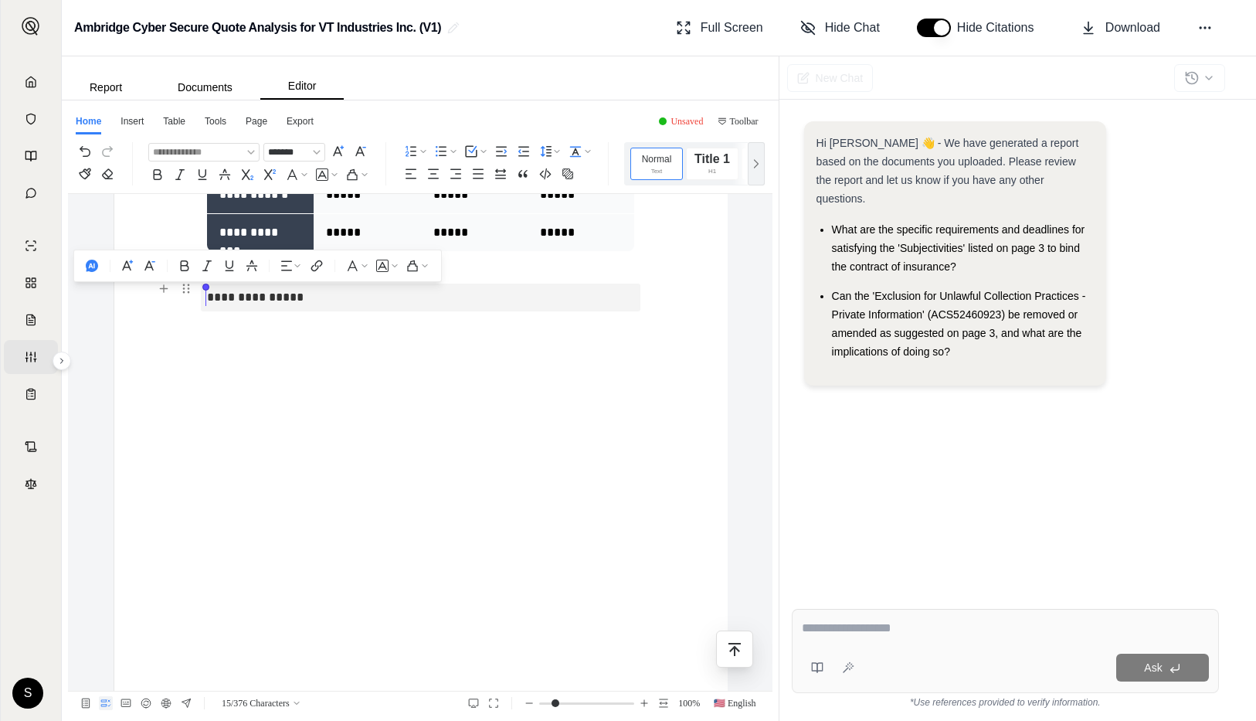
drag, startPoint x: 284, startPoint y: 295, endPoint x: 206, endPoint y: 295, distance: 78.8
click at [207, 296] on p "**********" at bounding box center [420, 298] width 427 height 28
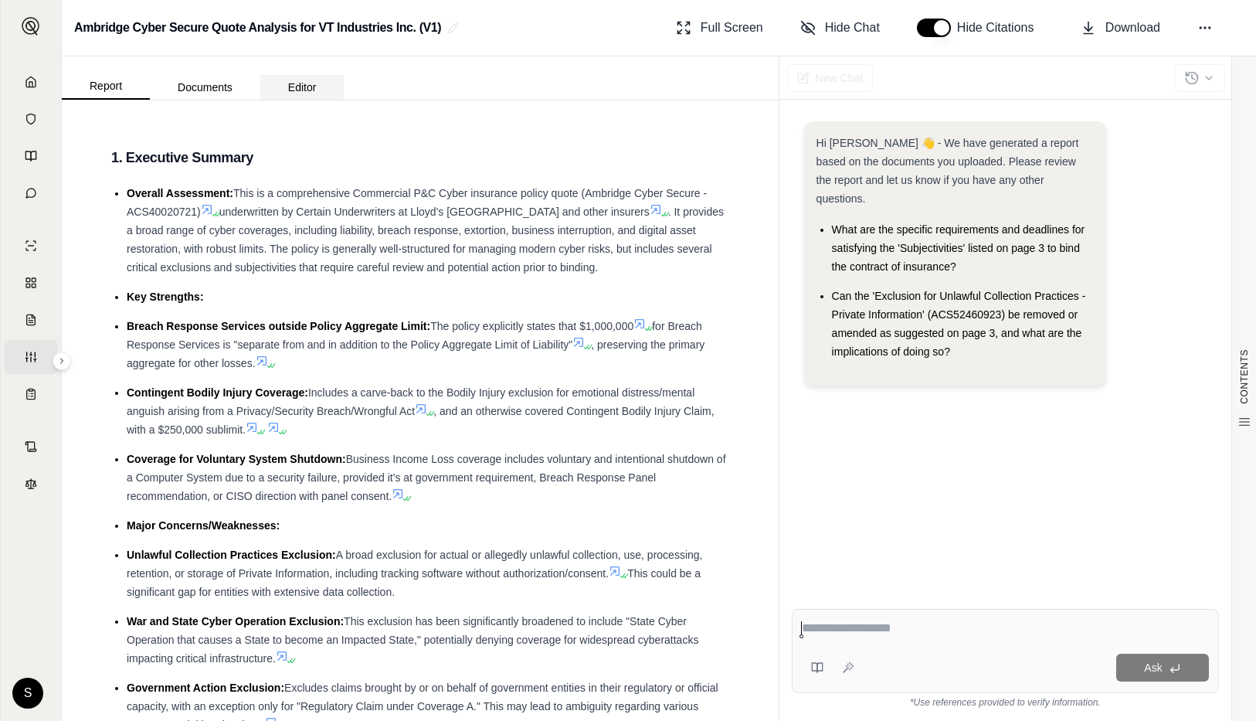
click at [319, 87] on button "Editor" at bounding box center [302, 87] width 84 height 25
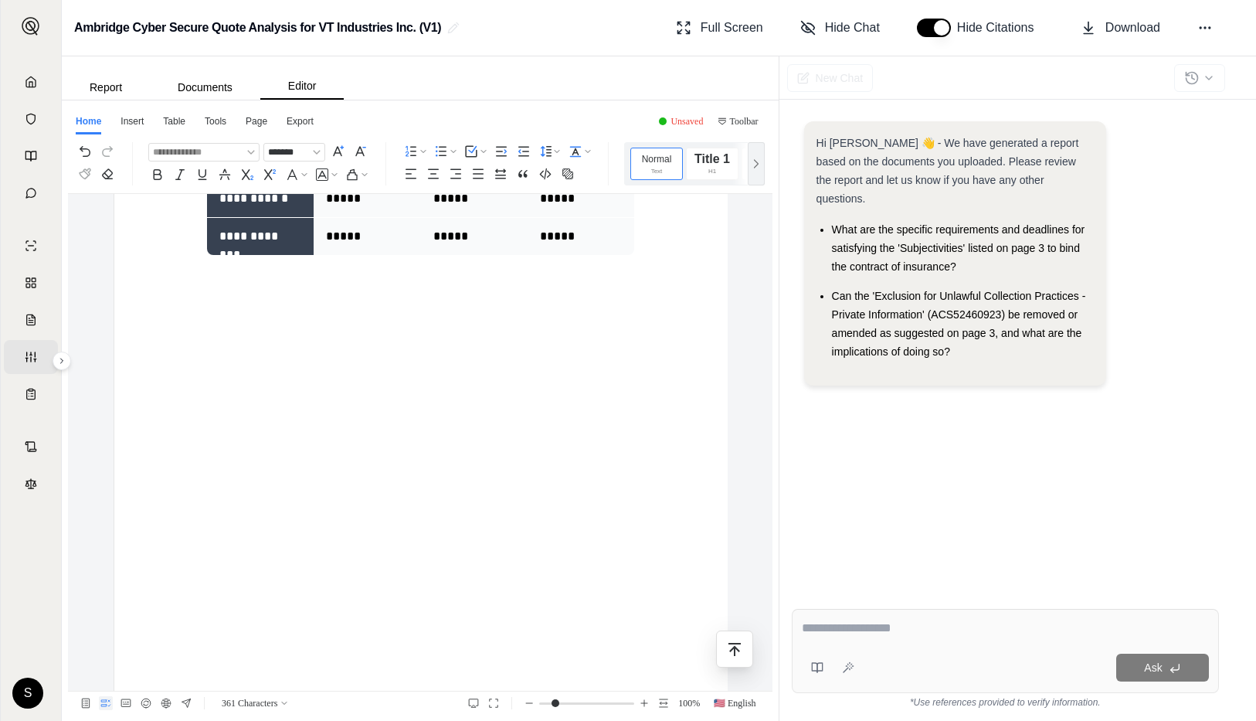
scroll to position [1248, 0]
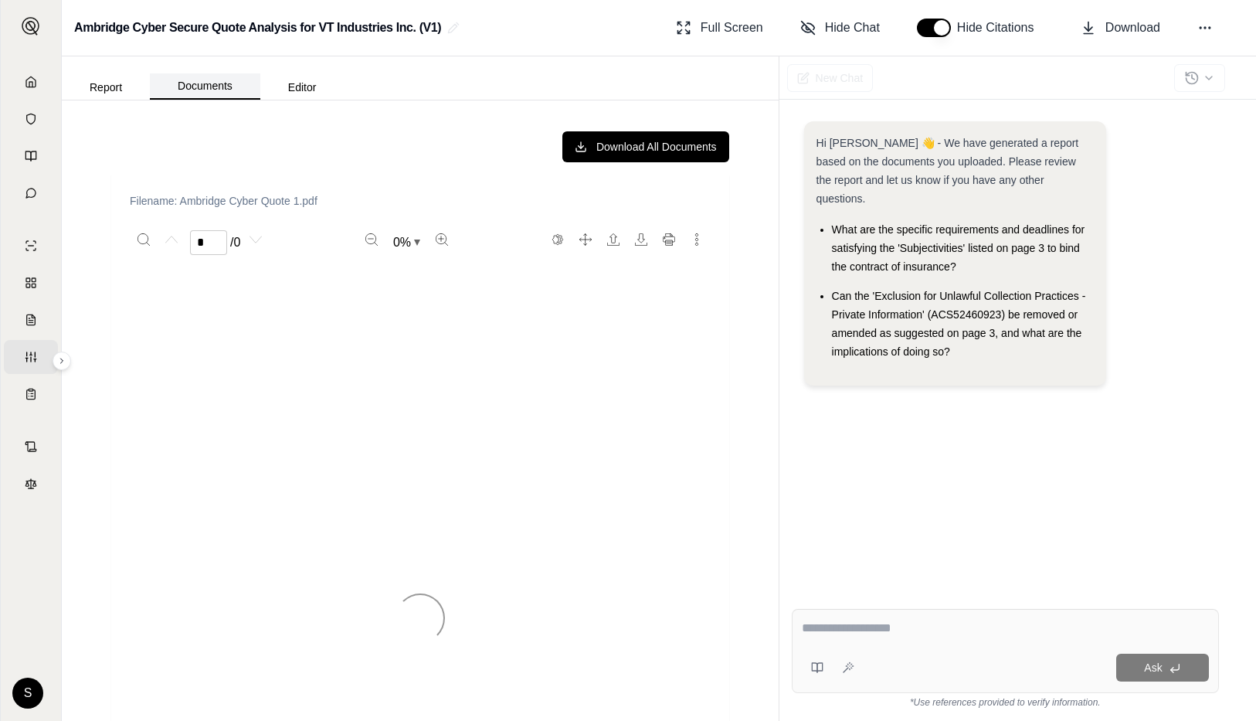
click at [209, 91] on button "Documents" at bounding box center [205, 86] width 110 height 26
type input "*"
click at [301, 91] on button "Editor" at bounding box center [302, 87] width 84 height 25
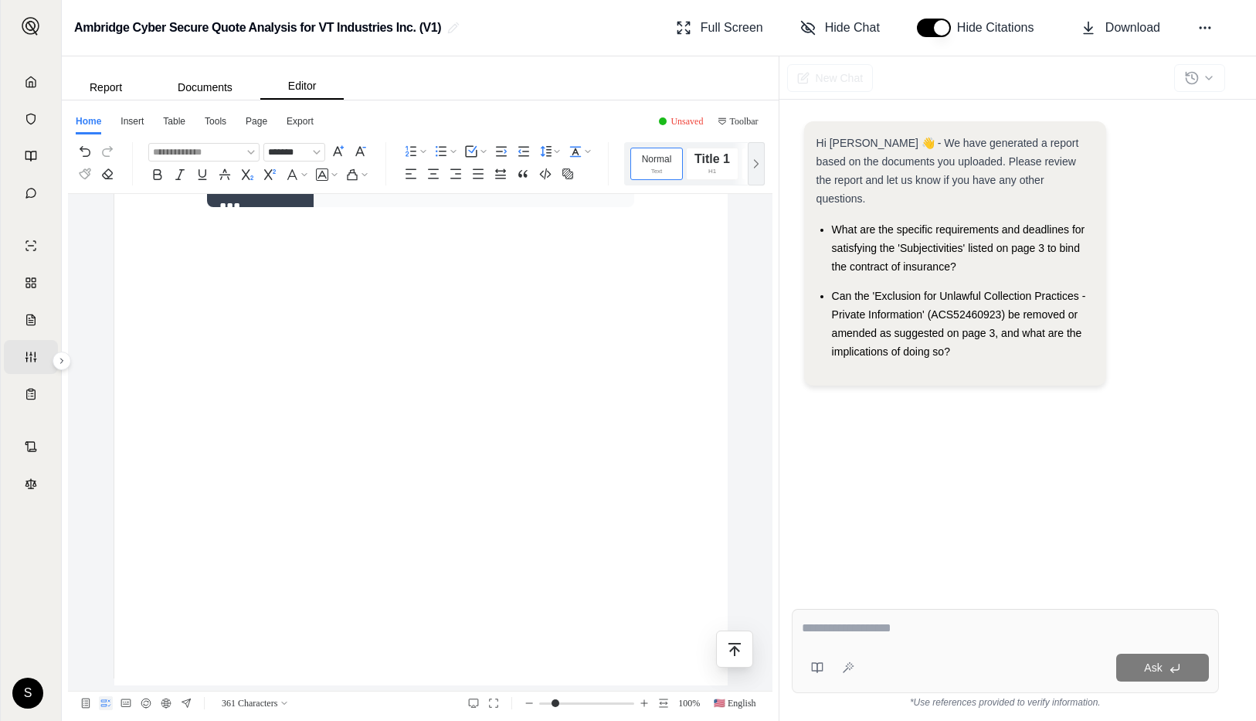
scroll to position [1357, 0]
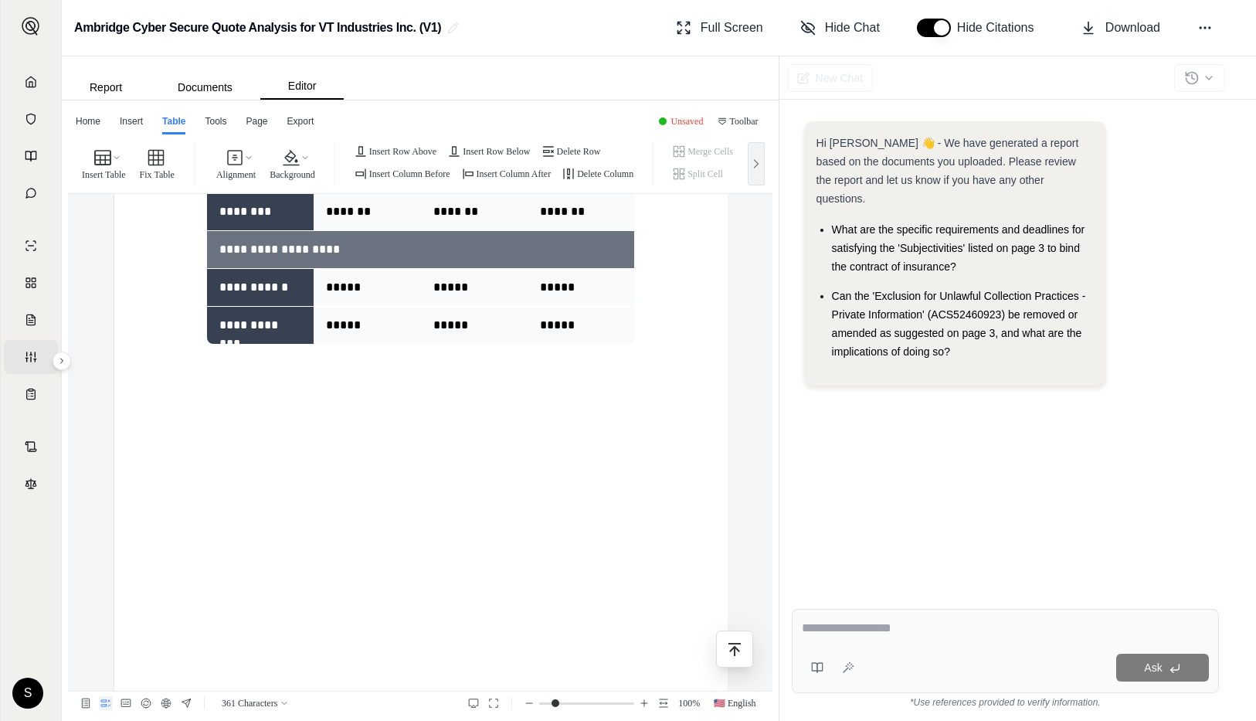
scroll to position [1184, 0]
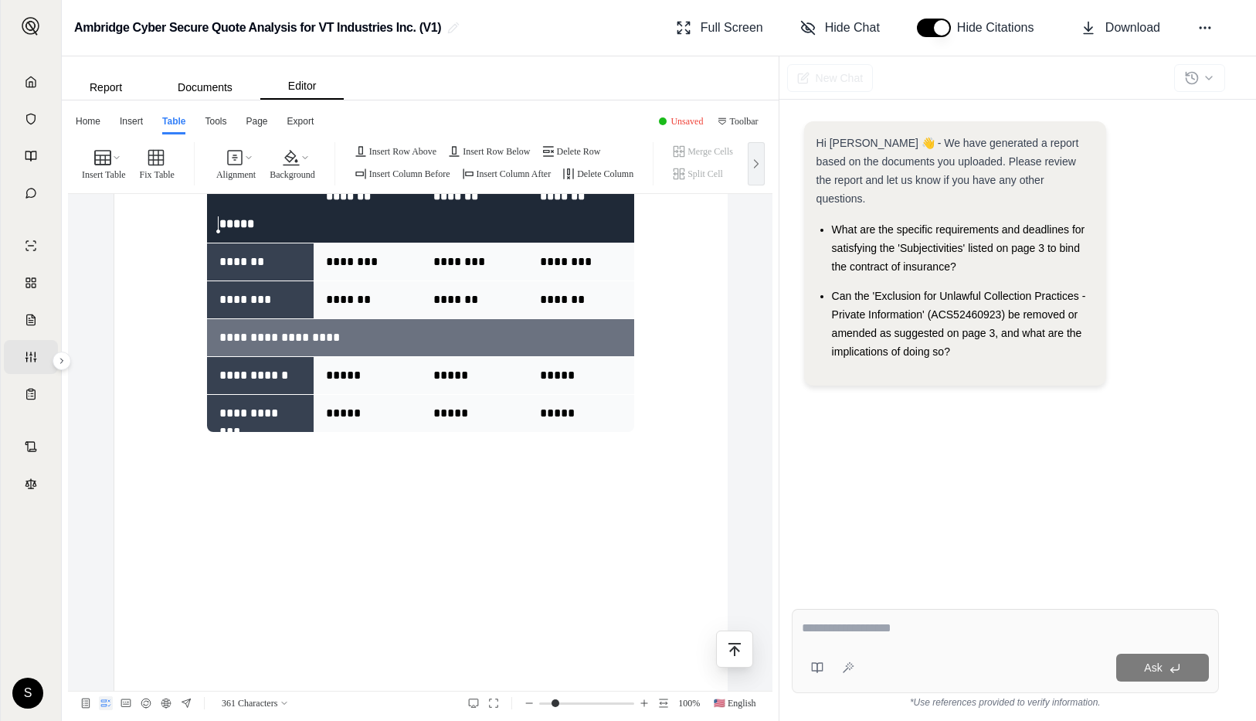
click at [258, 405] on p "**********" at bounding box center [260, 413] width 82 height 19
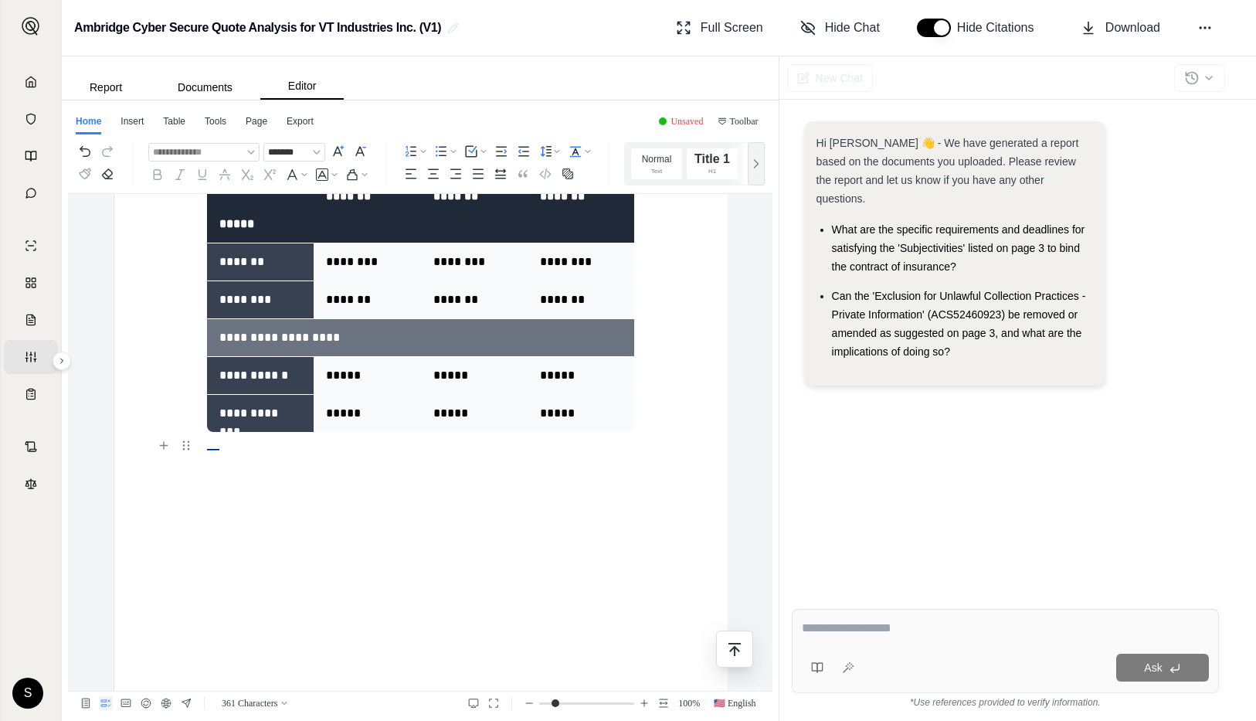
drag, startPoint x: 277, startPoint y: 538, endPoint x: 208, endPoint y: 526, distance: 69.9
click at [208, 526] on body "**********" at bounding box center [628, 360] width 1256 height 721
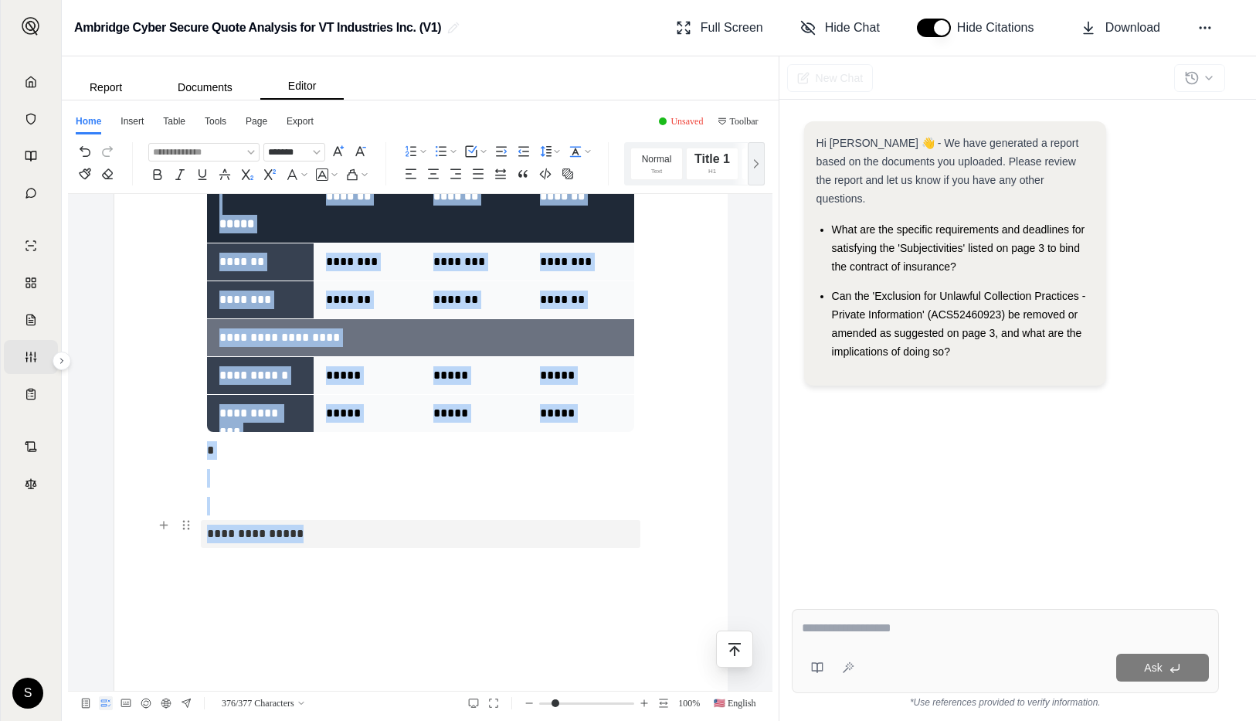
drag, startPoint x: 269, startPoint y: 529, endPoint x: 202, endPoint y: 528, distance: 67.2
click at [202, 528] on div at bounding box center [181, 525] width 53 height 19
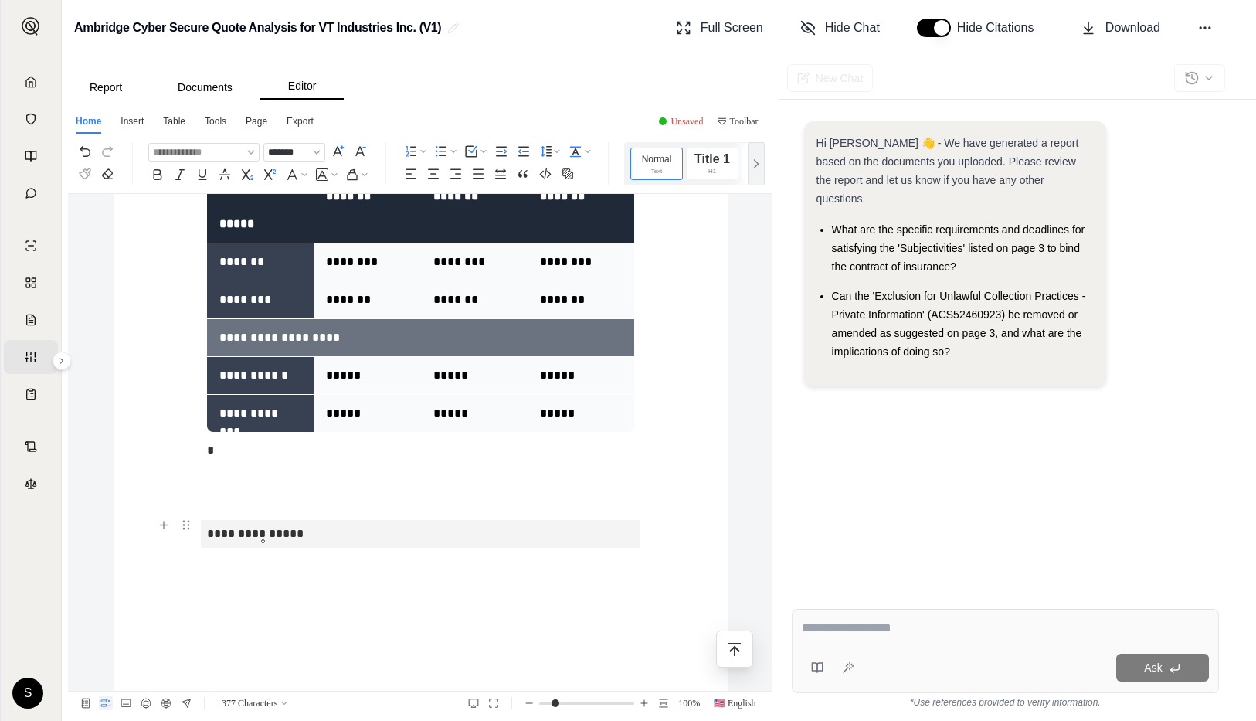
click at [266, 542] on p "**********" at bounding box center [420, 534] width 427 height 28
click at [283, 535] on p "**********" at bounding box center [420, 534] width 427 height 28
drag, startPoint x: 284, startPoint y: 535, endPoint x: 206, endPoint y: 533, distance: 77.3
click at [207, 533] on p "**********" at bounding box center [420, 534] width 427 height 28
click at [90, 505] on use "button" at bounding box center [92, 502] width 12 height 12
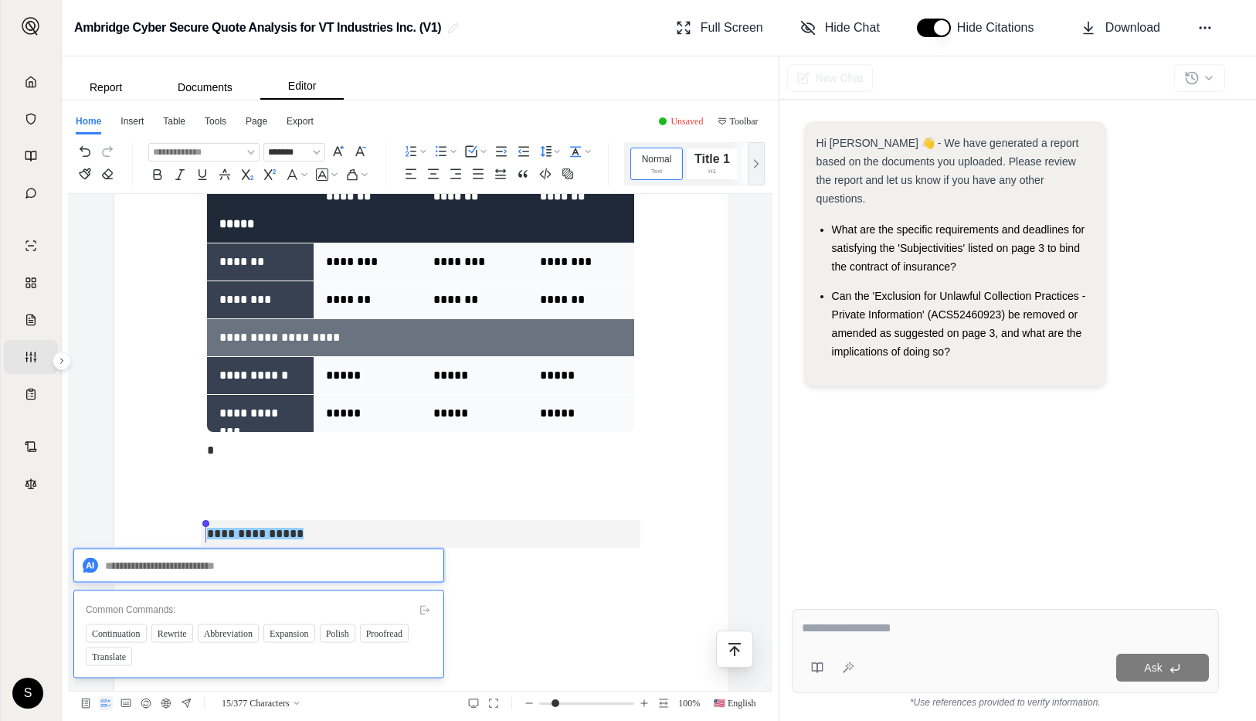
click at [202, 568] on textarea at bounding box center [258, 566] width 371 height 34
paste textarea "**********"
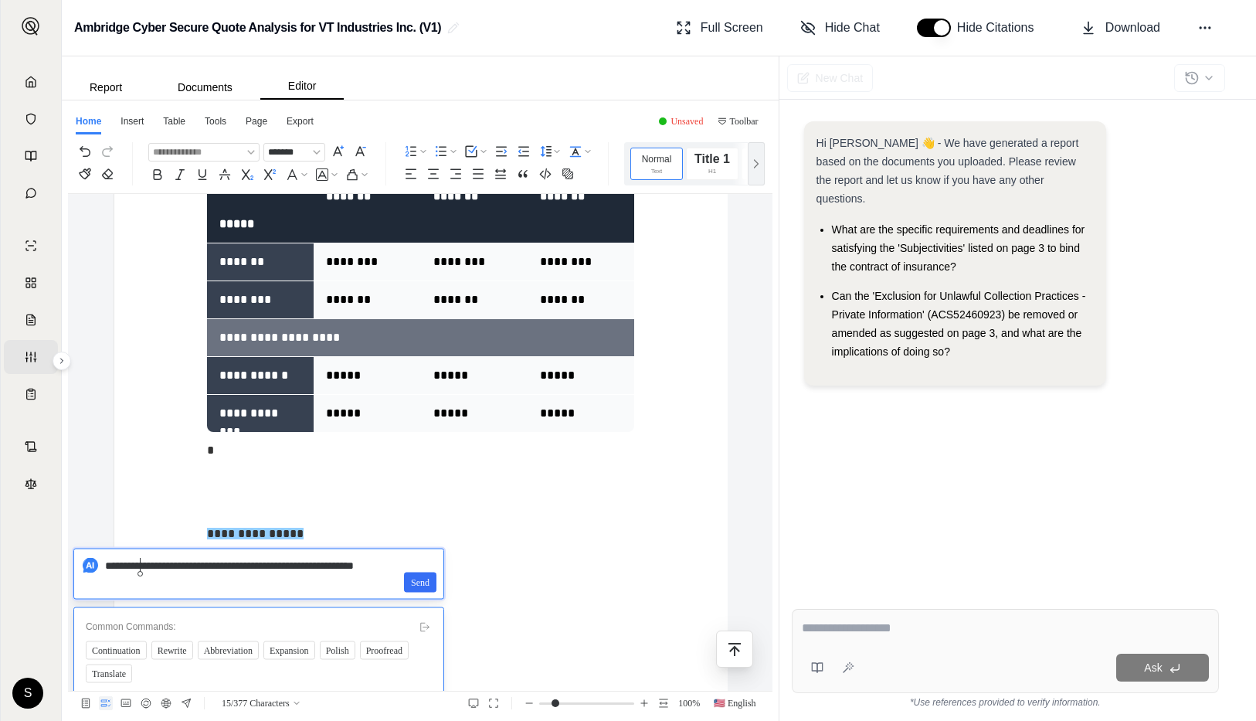
type textarea "**********"
click at [411, 583] on span "Send" at bounding box center [420, 582] width 19 height 17
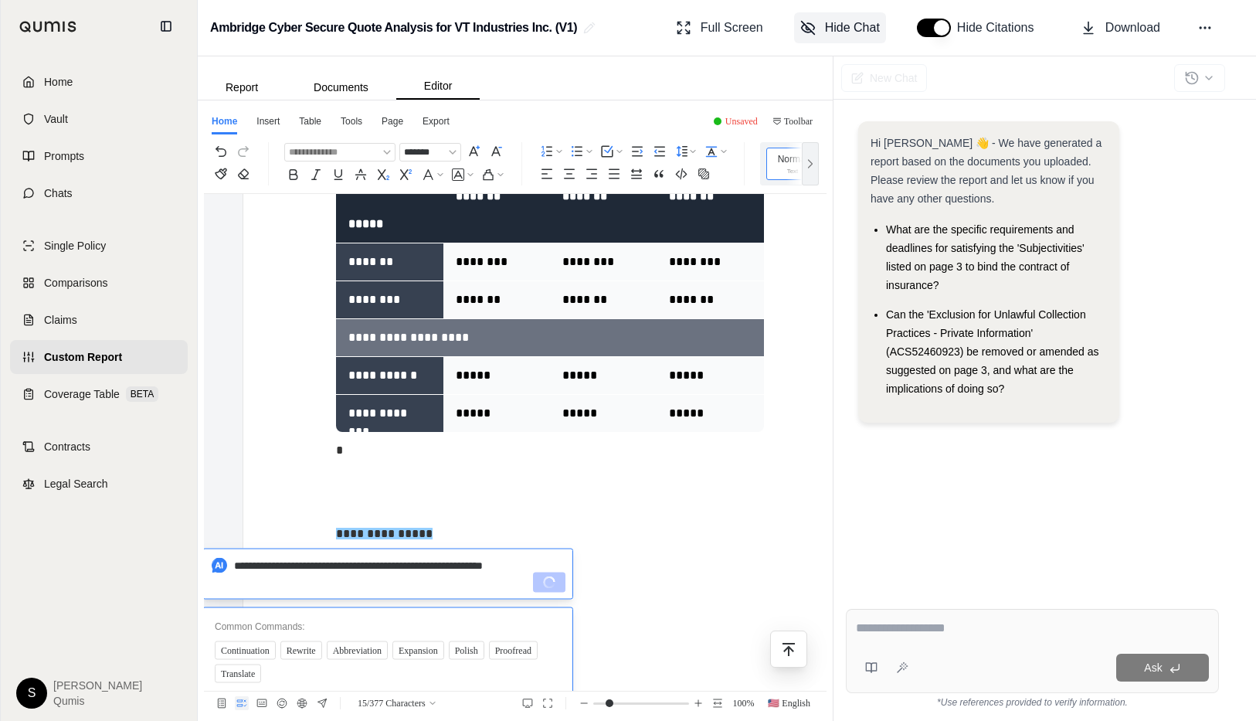
click at [858, 38] on button "Hide Chat" at bounding box center [840, 27] width 92 height 31
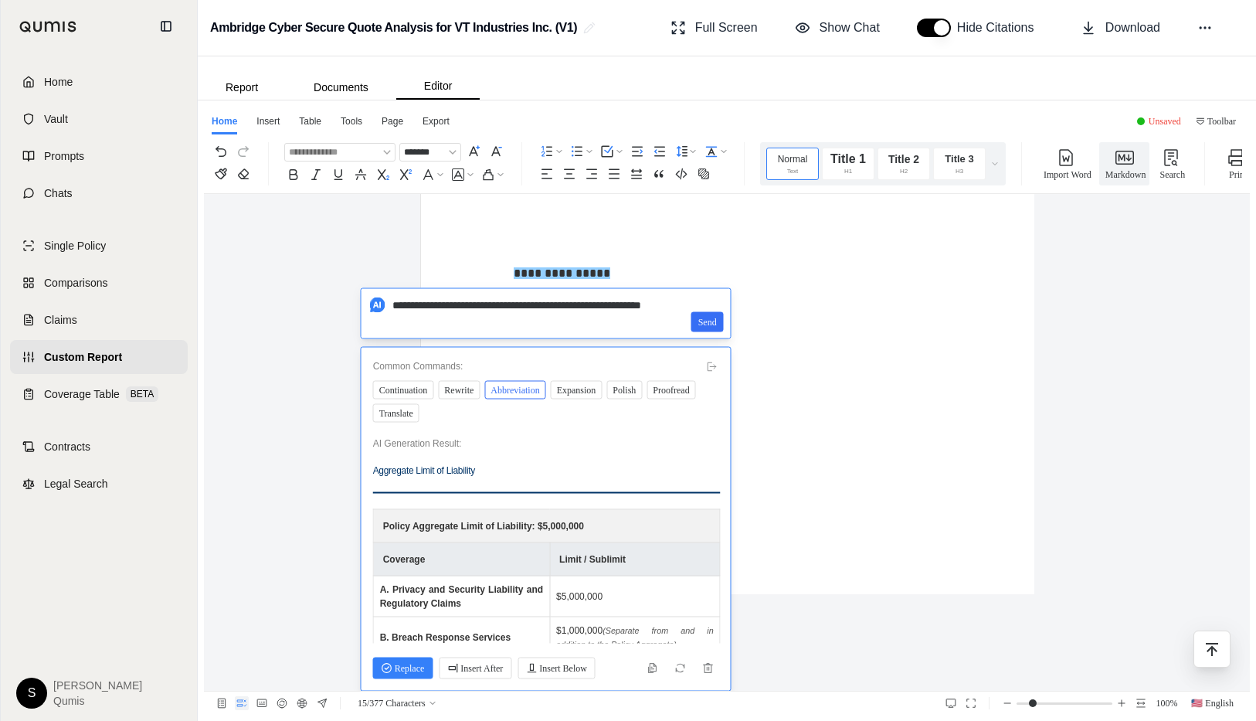
scroll to position [1, 0]
click at [400, 668] on span "Replace" at bounding box center [403, 668] width 43 height 17
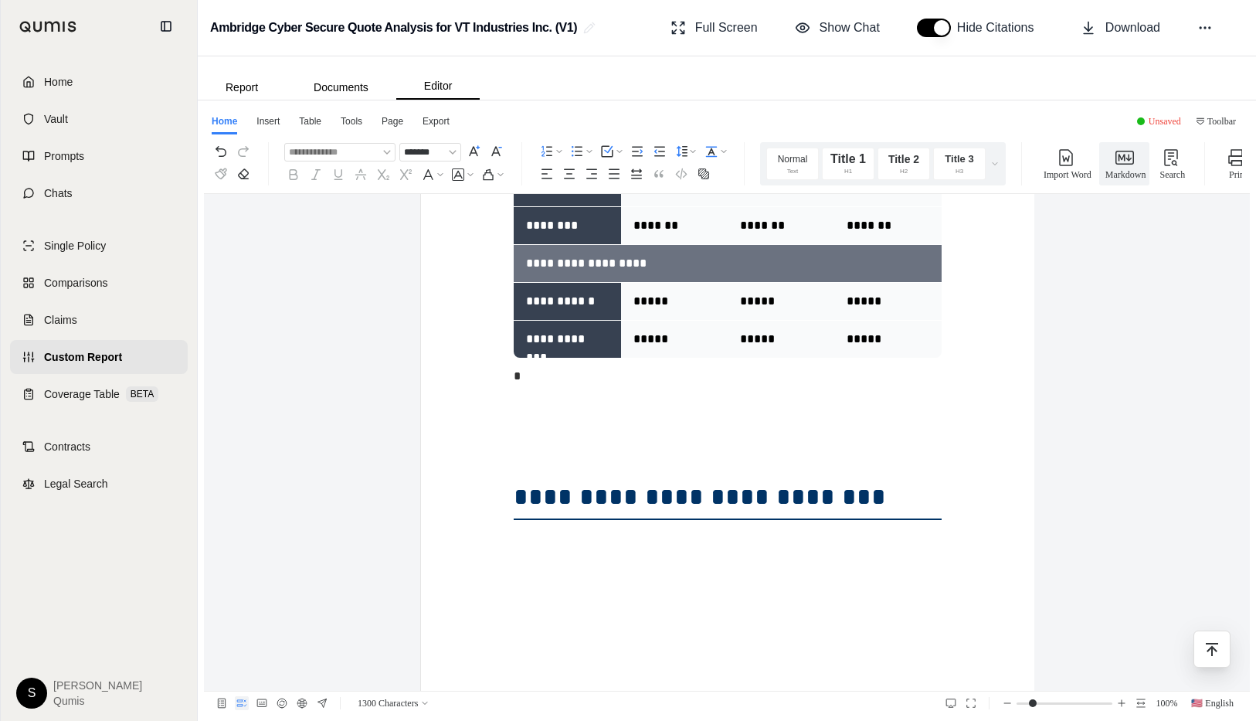
scroll to position [1328, 0]
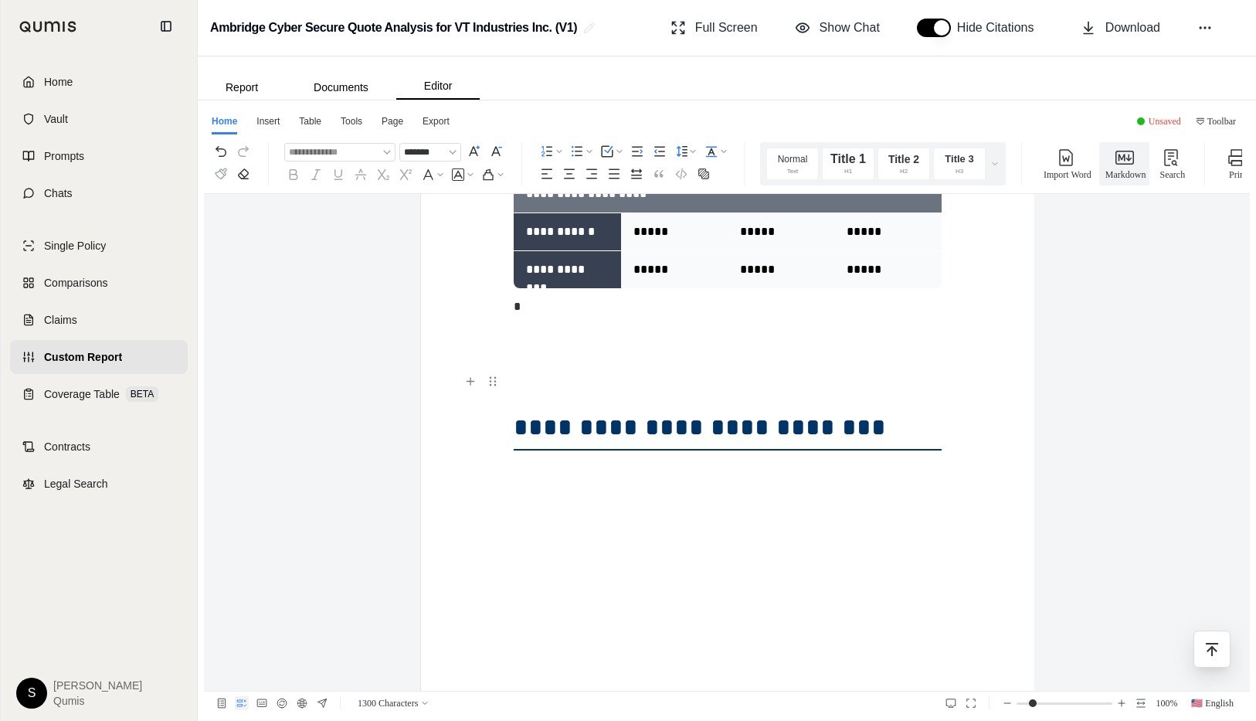
click at [687, 399] on p at bounding box center [727, 390] width 427 height 28
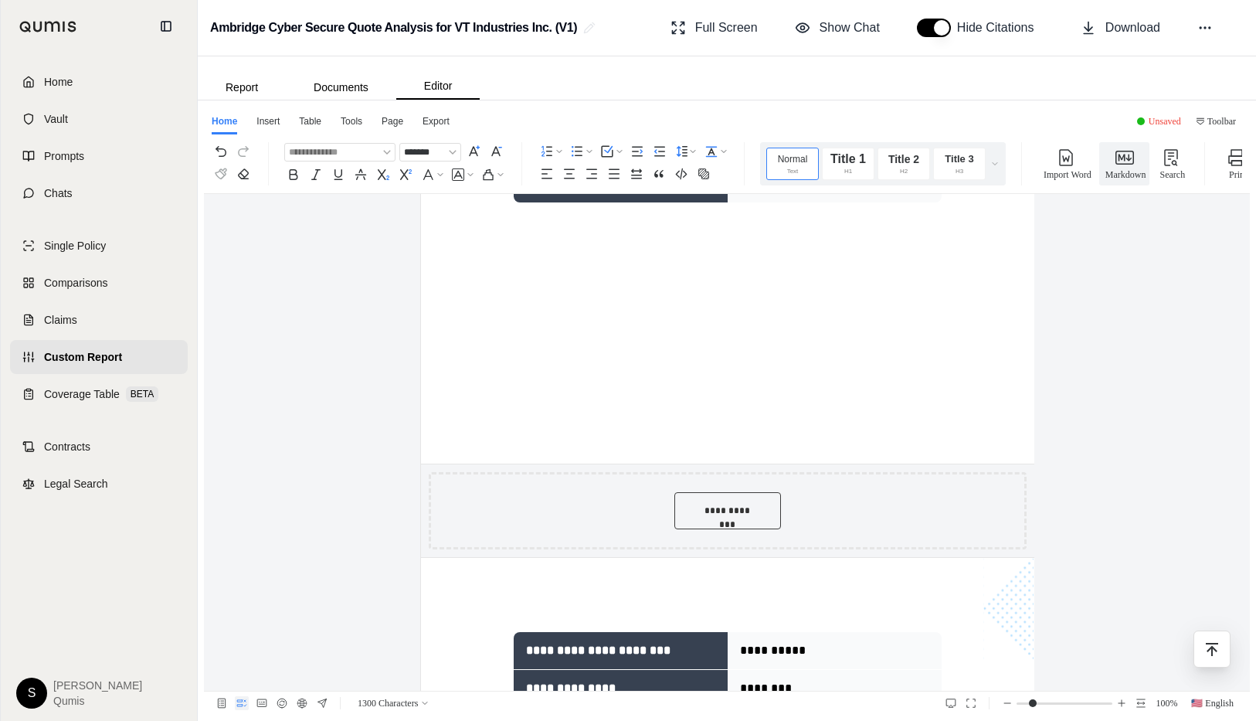
scroll to position [2597, 0]
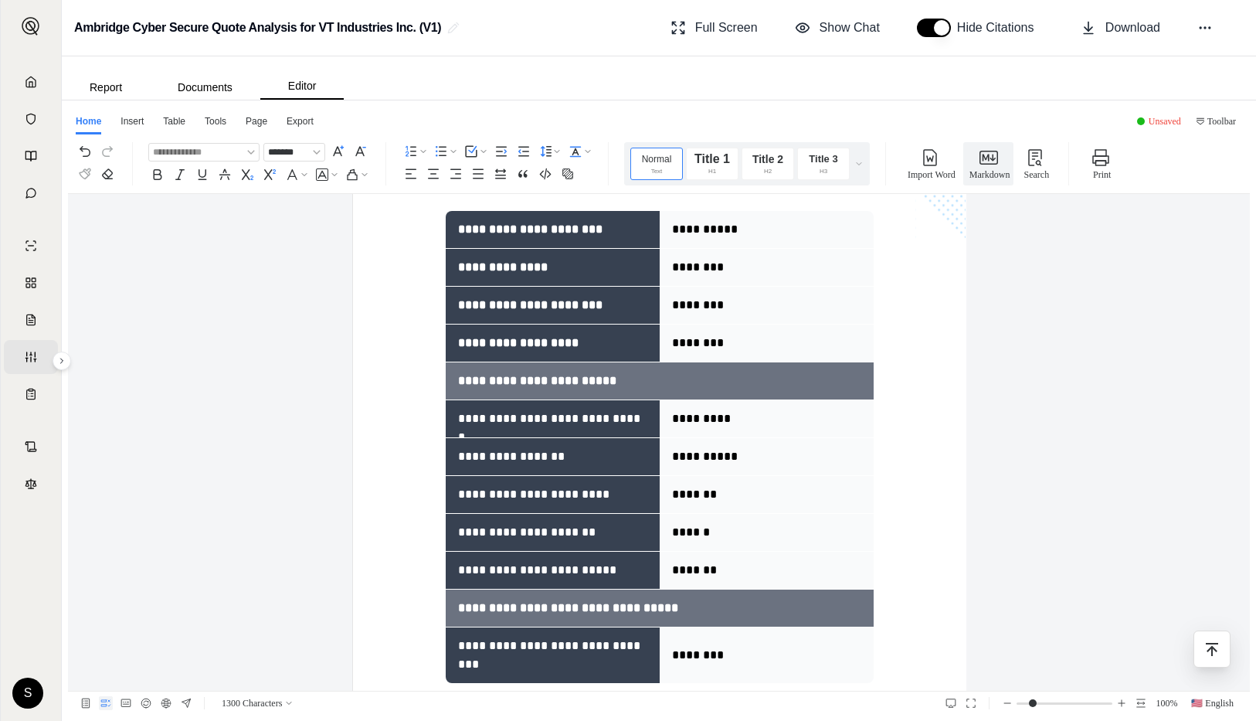
click at [720, 342] on p "********" at bounding box center [766, 343] width 189 height 19
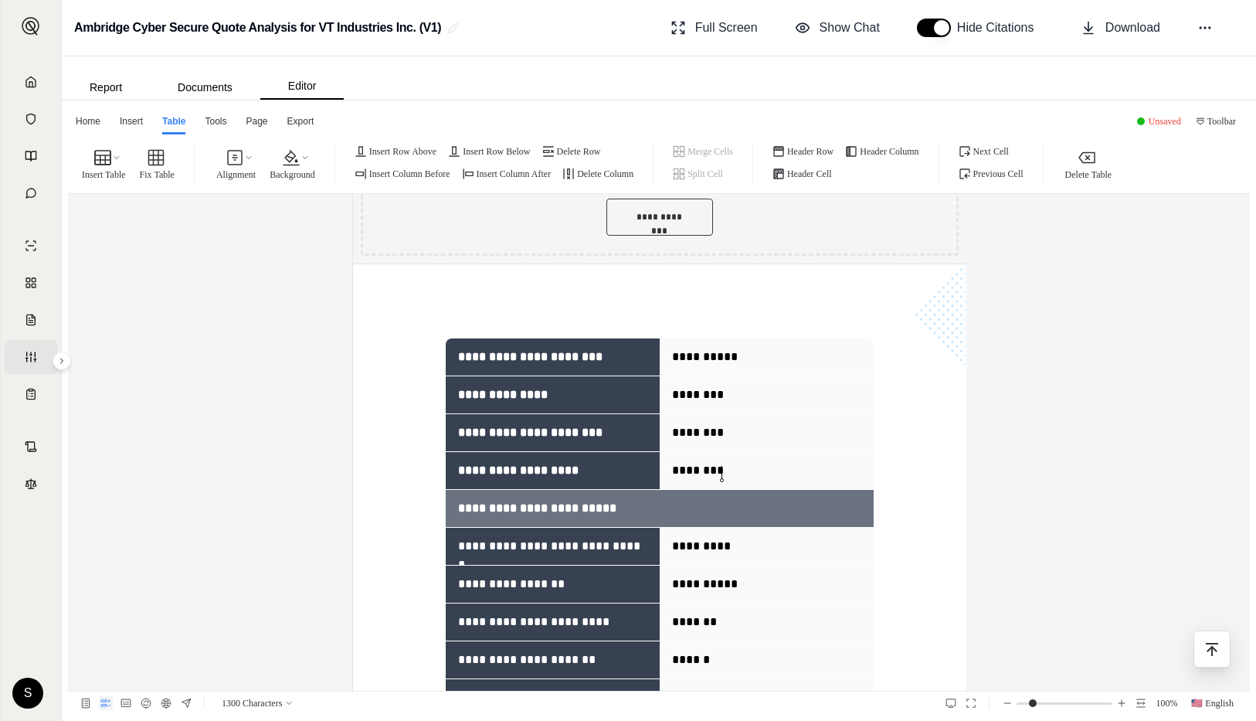
scroll to position [2832, 0]
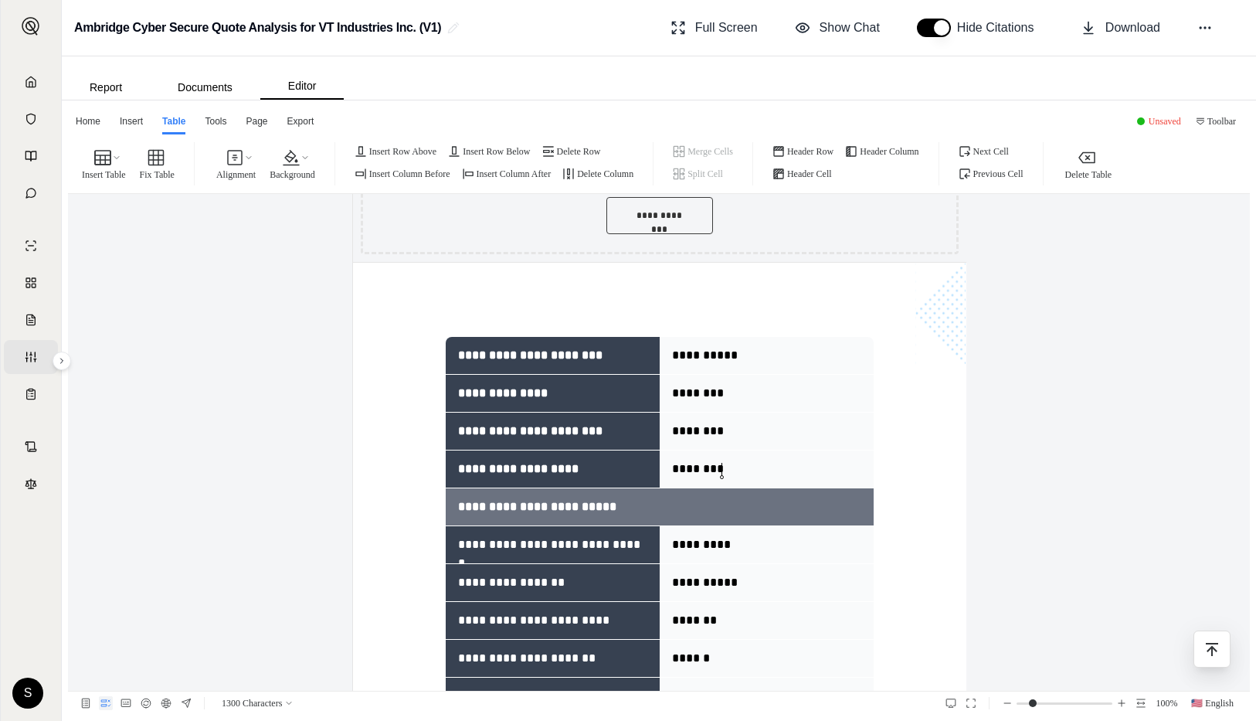
click at [411, 314] on div at bounding box center [659, 300] width 613 height 74
click at [501, 387] on b "**********" at bounding box center [503, 393] width 90 height 12
click at [163, 155] on use "button" at bounding box center [155, 157] width 15 height 15
click at [464, 354] on b "**********" at bounding box center [530, 355] width 144 height 12
drag, startPoint x: 435, startPoint y: 335, endPoint x: 585, endPoint y: 434, distance: 179.6
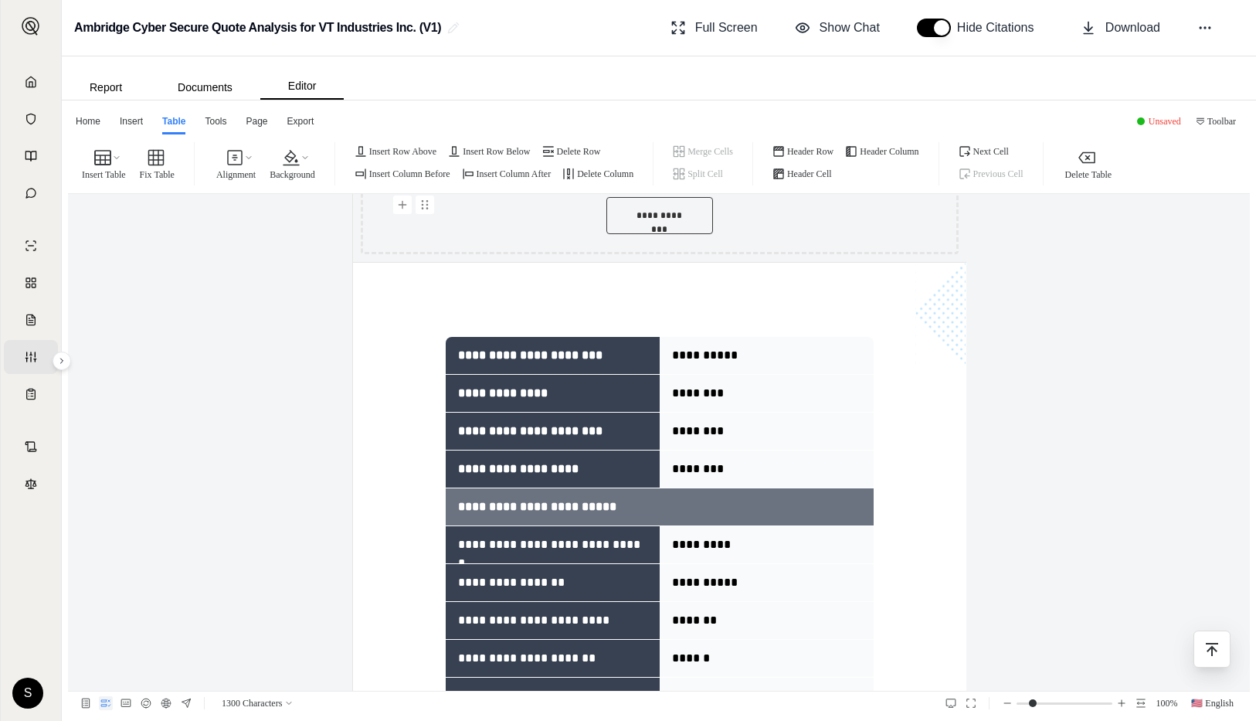
click at [121, 78] on button "Report" at bounding box center [106, 87] width 88 height 25
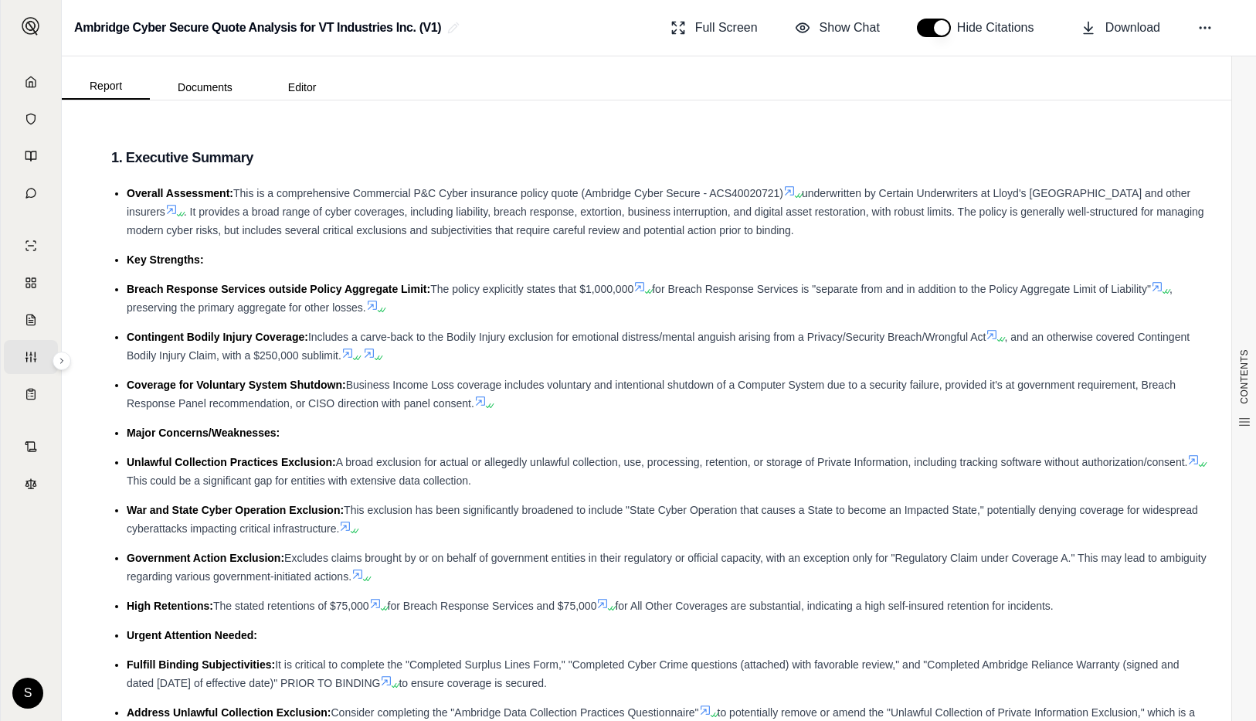
click at [374, 301] on icon at bounding box center [372, 305] width 12 height 12
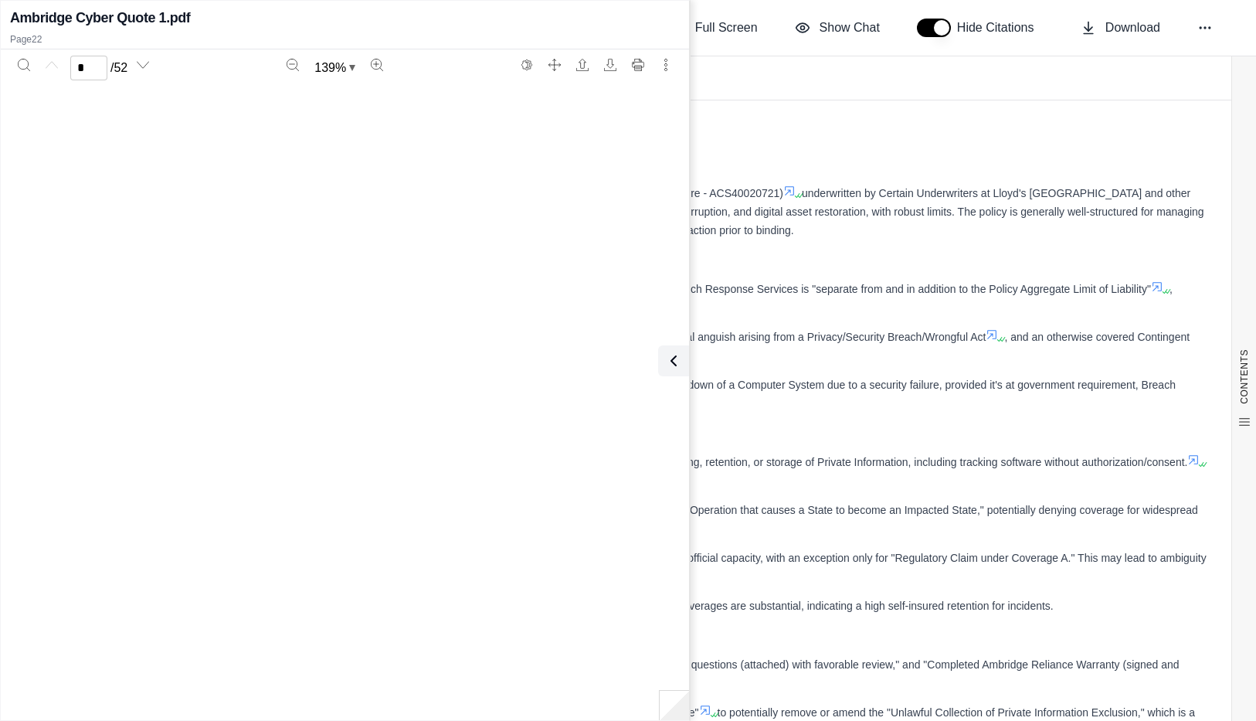
scroll to position [17847, 0]
type input "**"
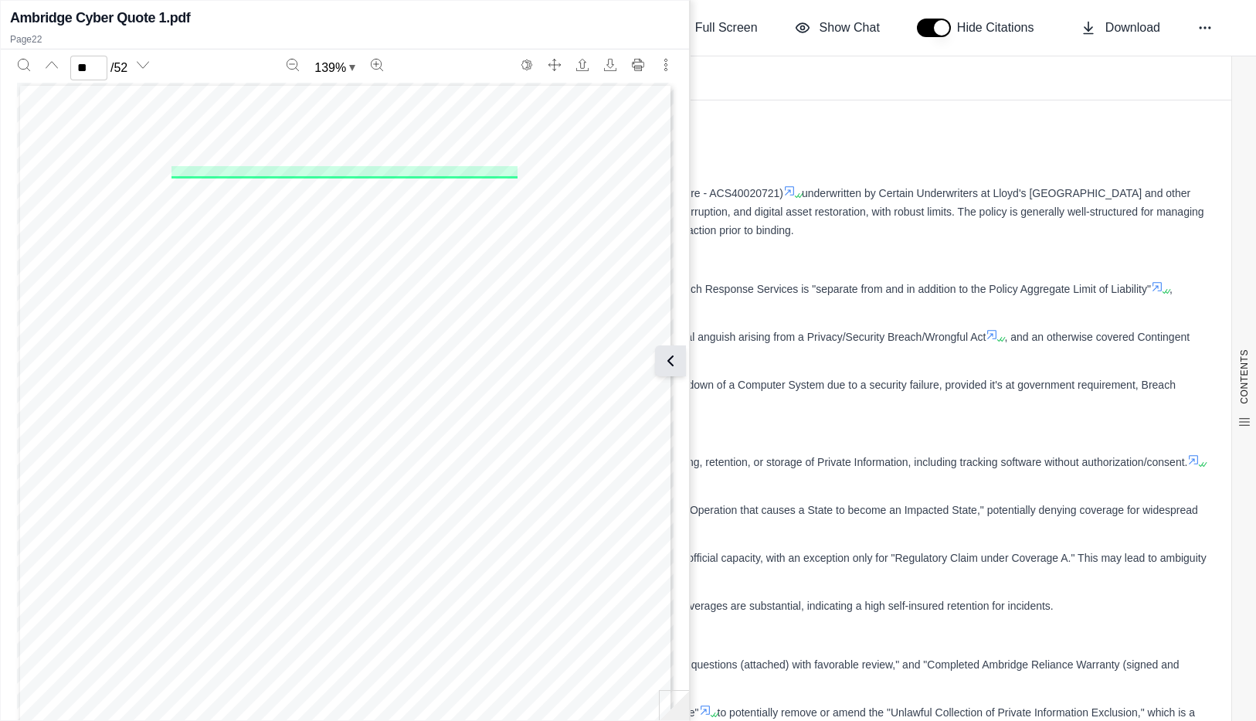
click at [680, 362] on icon at bounding box center [670, 361] width 19 height 19
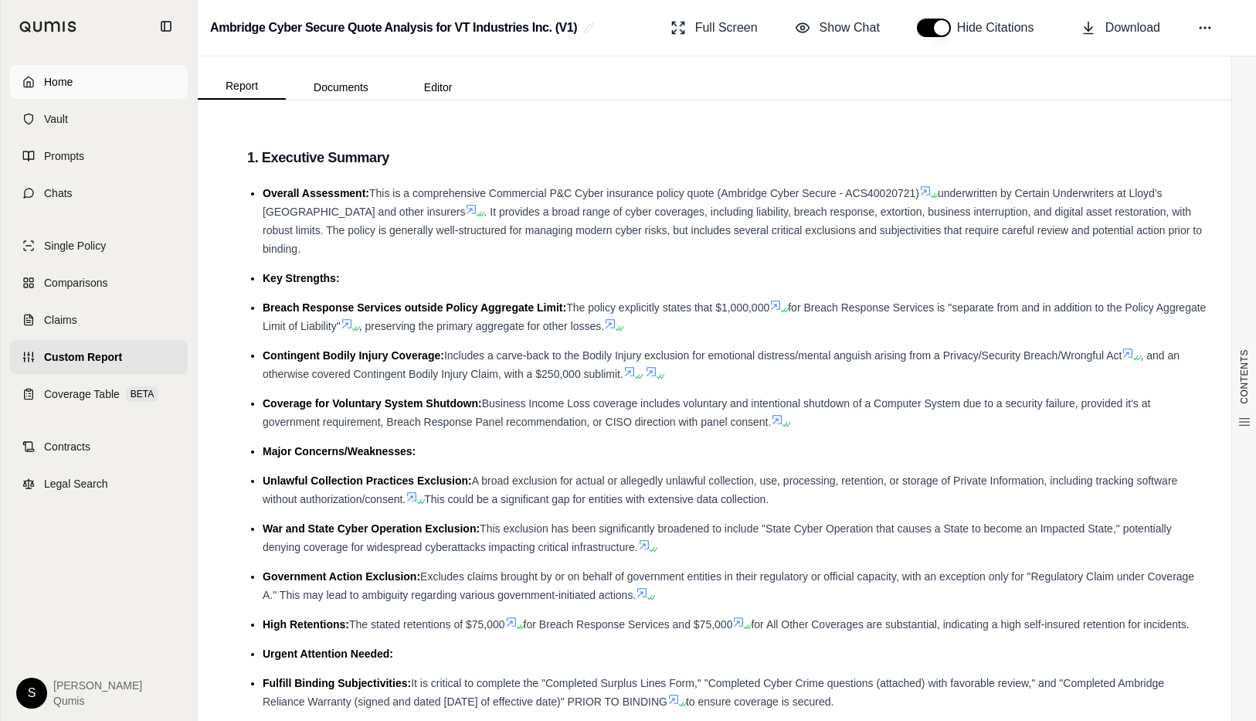
click at [46, 79] on span "Home" at bounding box center [58, 81] width 29 height 15
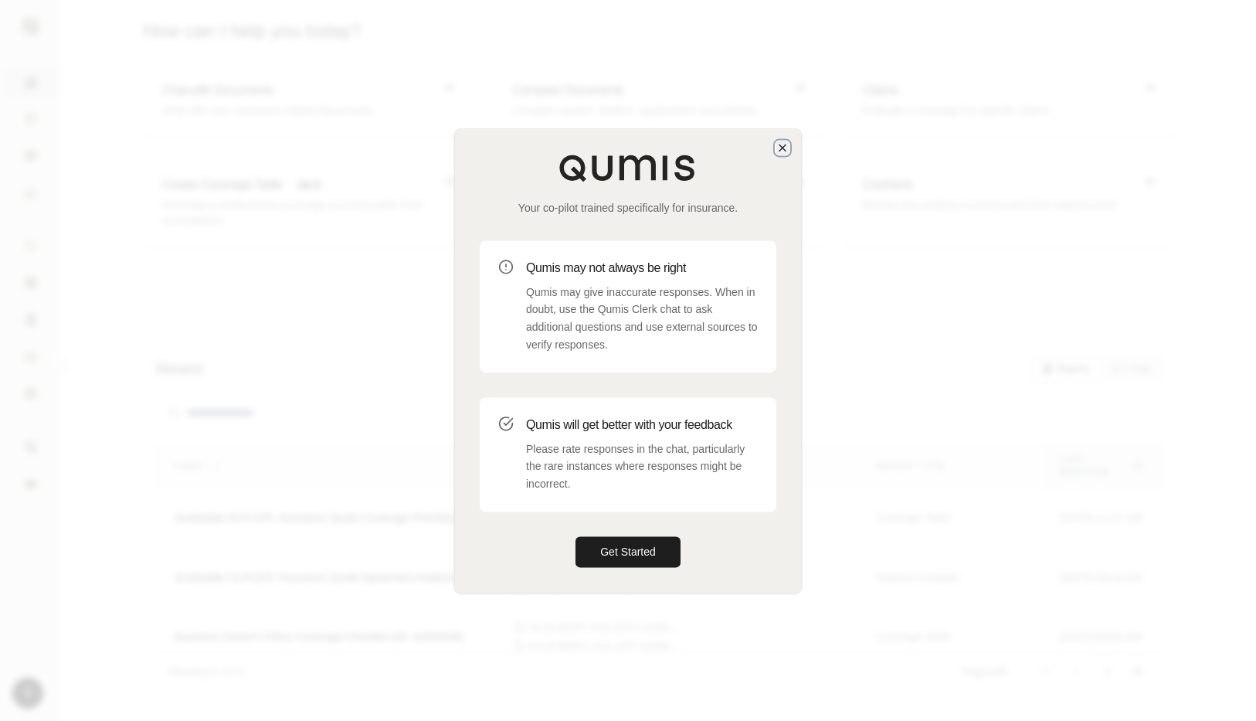
click at [779, 152] on icon "button" at bounding box center [782, 147] width 12 height 12
